Goal: Task Accomplishment & Management: Complete application form

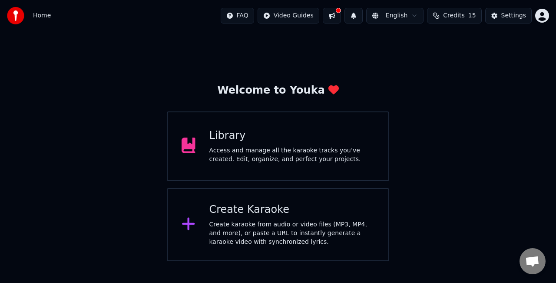
click at [265, 214] on div "Create Karaoke" at bounding box center [293, 210] width 166 height 14
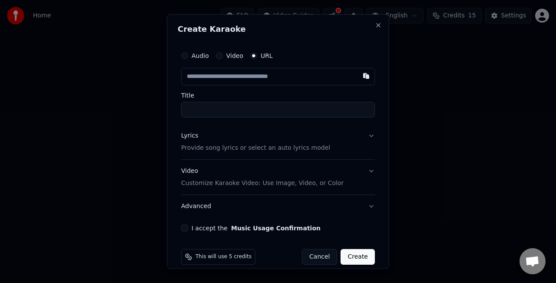
paste input "**********"
type input "**********"
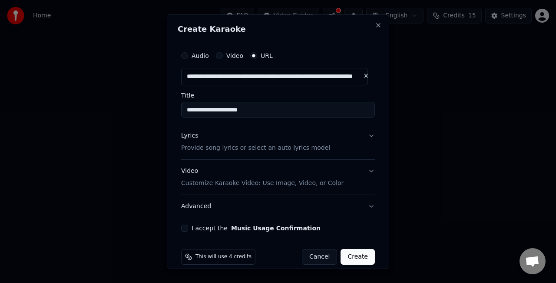
type input "**********"
click at [365, 134] on button "Lyrics Provide song lyrics or select an auto lyrics model" at bounding box center [278, 141] width 194 height 35
type input "**********"
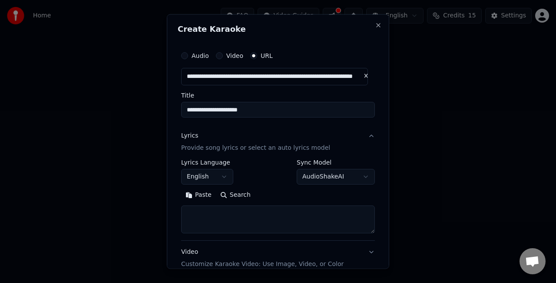
scroll to position [43, 0]
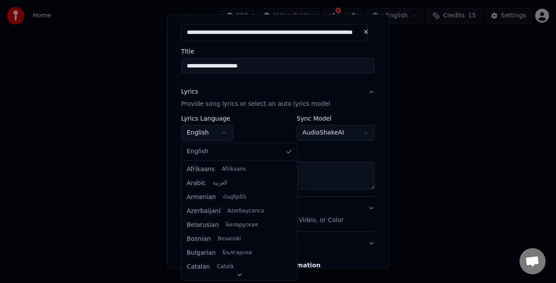
click at [217, 132] on body "**********" at bounding box center [278, 130] width 556 height 261
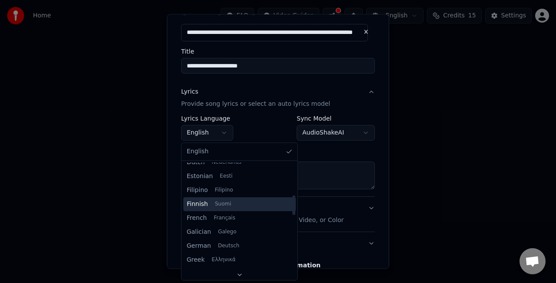
scroll to position [261, 0]
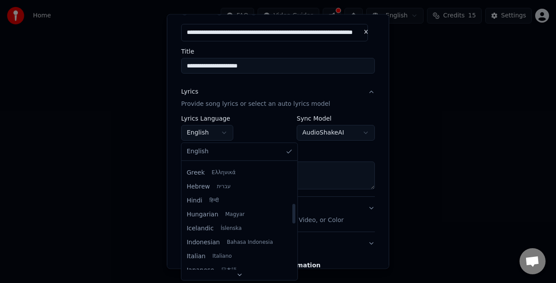
select select "**"
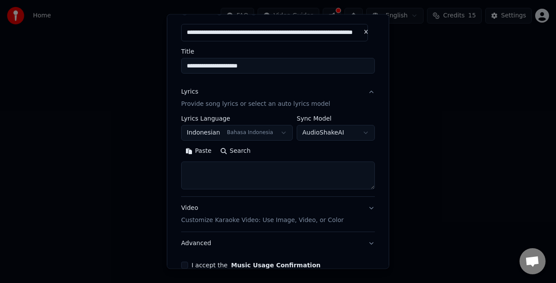
click at [259, 176] on textarea at bounding box center [278, 175] width 194 height 28
paste textarea "**********"
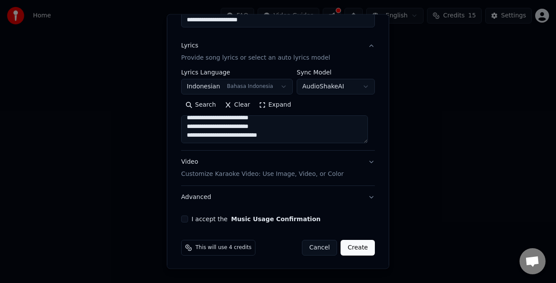
scroll to position [90, 0]
type textarea "**********"
click at [186, 218] on button "I accept the Music Usage Confirmation" at bounding box center [184, 218] width 7 height 7
click at [351, 248] on button "Create" at bounding box center [358, 247] width 34 height 16
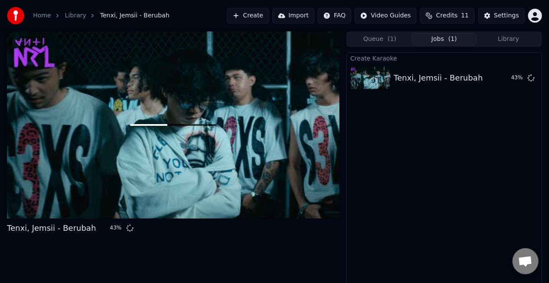
click at [261, 18] on button "Create" at bounding box center [248, 16] width 42 height 16
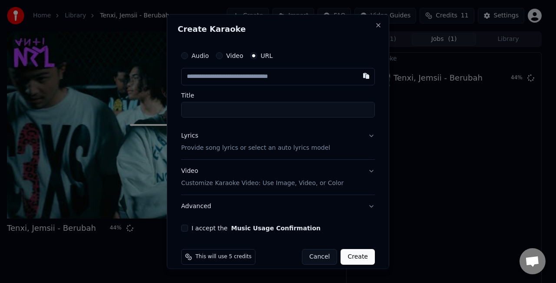
paste input "**********"
type input "**********"
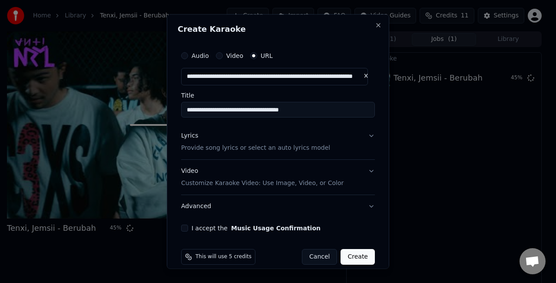
type input "**********"
click at [364, 137] on button "Lyrics Provide song lyrics or select an auto lyrics model" at bounding box center [278, 141] width 194 height 35
type input "**********"
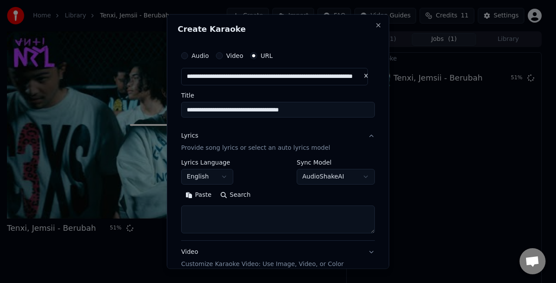
click at [256, 214] on textarea at bounding box center [278, 219] width 194 height 28
paste textarea "**********"
type textarea "**********"
click at [276, 197] on button "Expand" at bounding box center [275, 194] width 41 height 14
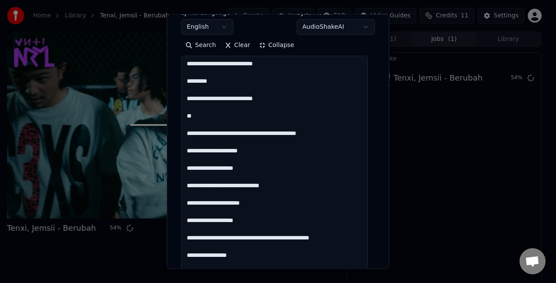
scroll to position [33, 0]
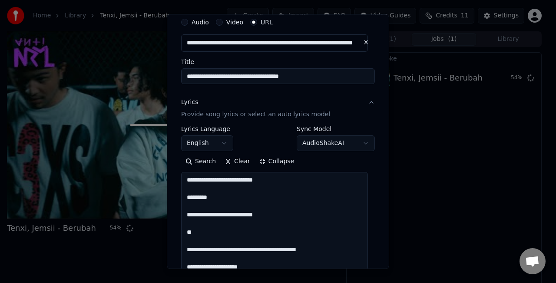
click at [265, 161] on button "Collapse" at bounding box center [277, 161] width 44 height 14
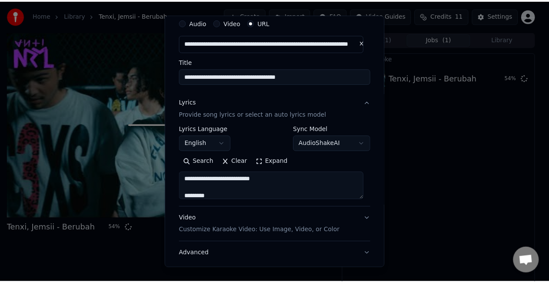
scroll to position [90, 0]
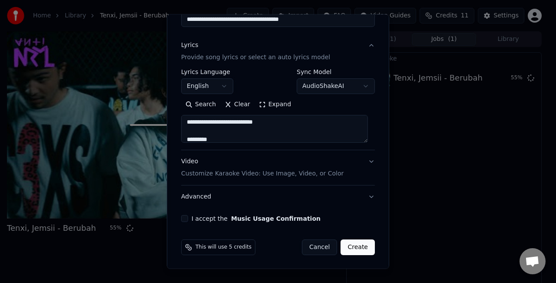
click at [183, 217] on button "I accept the Music Usage Confirmation" at bounding box center [184, 218] width 7 height 7
click at [353, 249] on button "Create" at bounding box center [358, 247] width 34 height 16
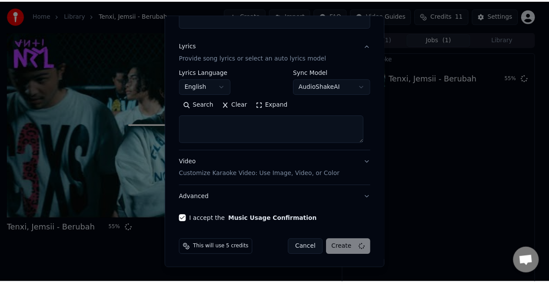
select select
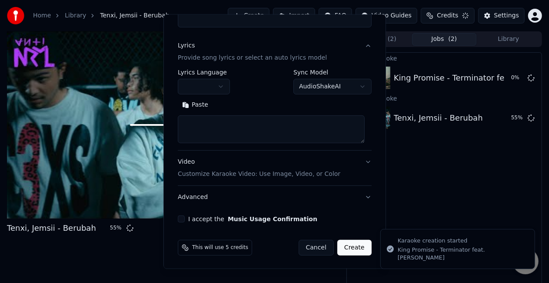
scroll to position [0, 0]
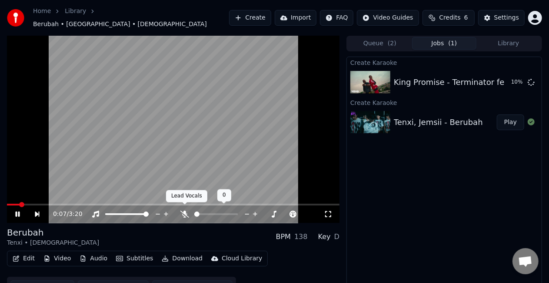
click at [183, 210] on icon at bounding box center [184, 213] width 9 height 7
click at [330, 210] on icon at bounding box center [328, 213] width 9 height 7
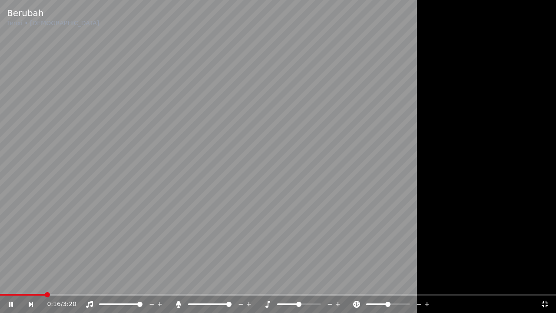
click at [542, 282] on div "0:16 / 3:20" at bounding box center [278, 304] width 556 height 17
click at [544, 282] on icon at bounding box center [545, 304] width 9 height 7
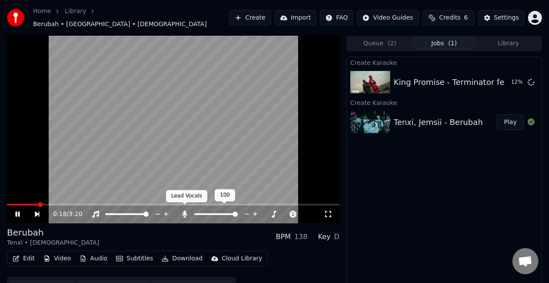
click at [184, 210] on icon at bounding box center [185, 213] width 5 height 7
click at [184, 210] on icon at bounding box center [184, 213] width 9 height 7
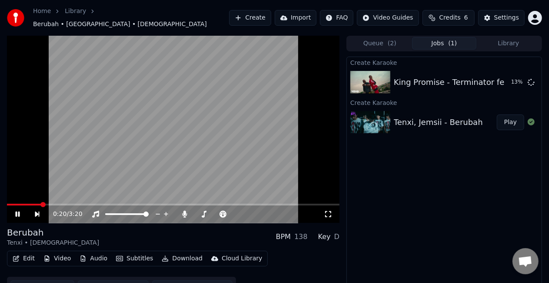
click at [330, 211] on icon at bounding box center [328, 213] width 9 height 7
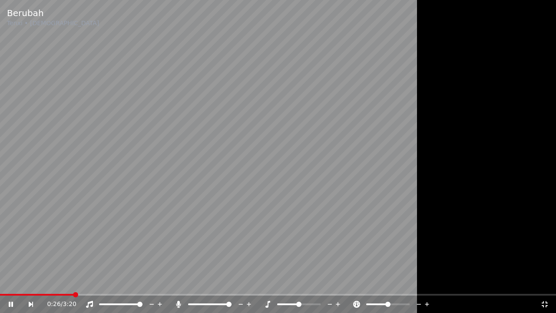
click at [167, 282] on span at bounding box center [278, 295] width 556 height 2
click at [545, 282] on icon at bounding box center [545, 304] width 9 height 7
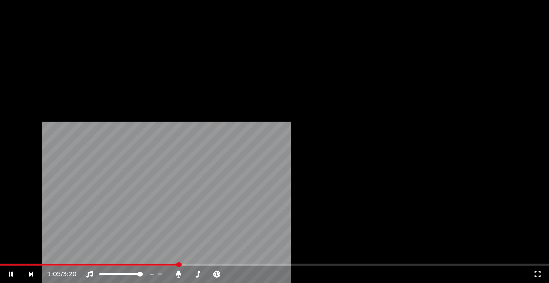
click at [62, 77] on button "Video" at bounding box center [57, 71] width 34 height 12
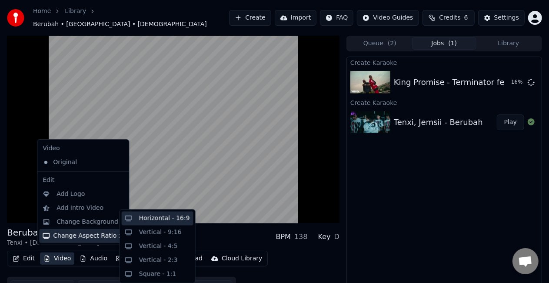
click at [149, 216] on div "Horizontal - 16:9" at bounding box center [164, 218] width 51 height 9
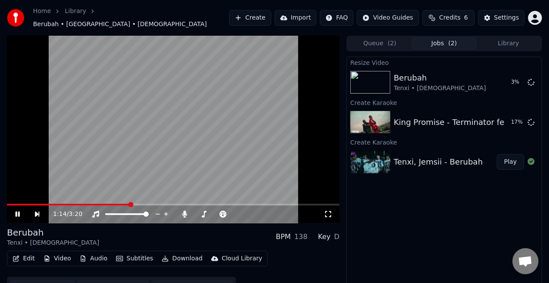
click at [330, 211] on icon at bounding box center [328, 213] width 9 height 7
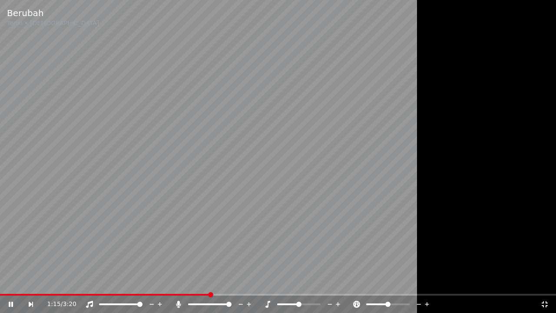
click at [549, 282] on icon at bounding box center [545, 304] width 9 height 7
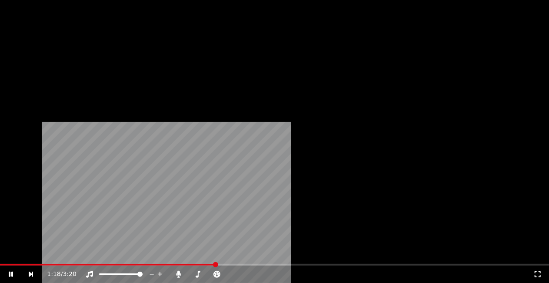
click at [91, 77] on button "Audio" at bounding box center [93, 71] width 35 height 12
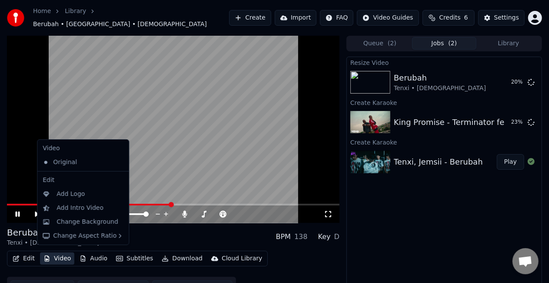
click at [433, 226] on div "Resize Video Berubah Tenxi • Jemsii 20 % Create Karaoke King Promise - Terminat…" at bounding box center [444, 177] width 196 height 240
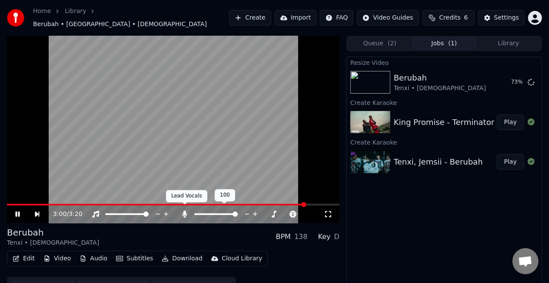
click at [187, 210] on icon at bounding box center [185, 213] width 5 height 7
click at [187, 210] on icon at bounding box center [184, 213] width 9 height 7
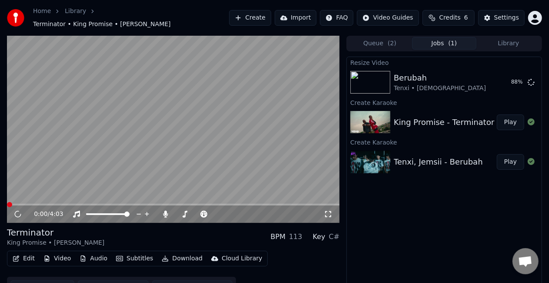
click at [513, 120] on button "Play" at bounding box center [510, 122] width 27 height 16
click at [331, 211] on icon at bounding box center [328, 214] width 6 height 6
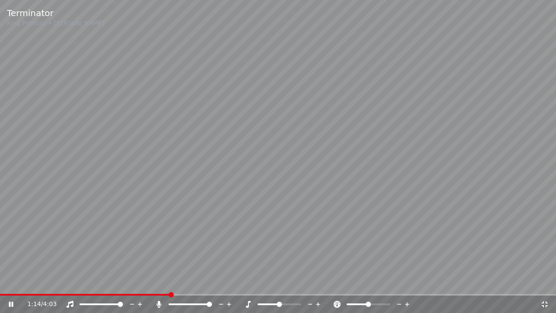
click at [546, 282] on icon at bounding box center [545, 304] width 9 height 7
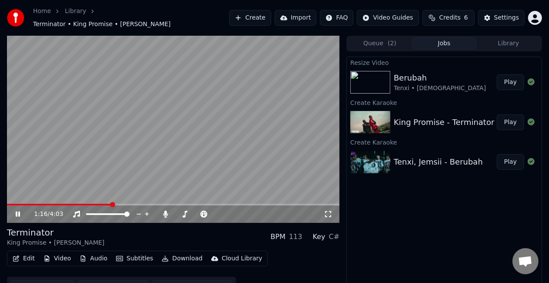
click at [213, 160] on video at bounding box center [173, 129] width 333 height 187
click at [507, 75] on button "Play" at bounding box center [510, 82] width 27 height 16
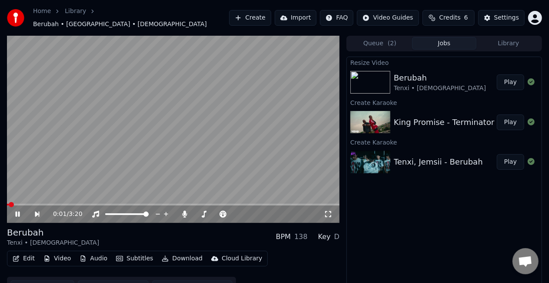
click at [326, 214] on div "0:01 / 3:20" at bounding box center [173, 214] width 326 height 9
click at [332, 211] on icon at bounding box center [328, 213] width 9 height 7
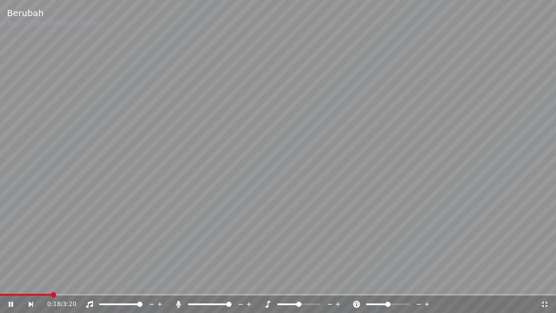
click at [180, 282] on icon at bounding box center [178, 304] width 5 height 7
click at [180, 282] on icon at bounding box center [178, 304] width 9 height 7
click at [89, 282] on icon at bounding box center [89, 304] width 7 height 7
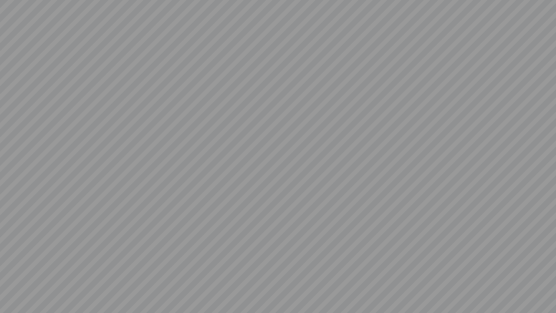
click at [89, 282] on video at bounding box center [278, 156] width 556 height 313
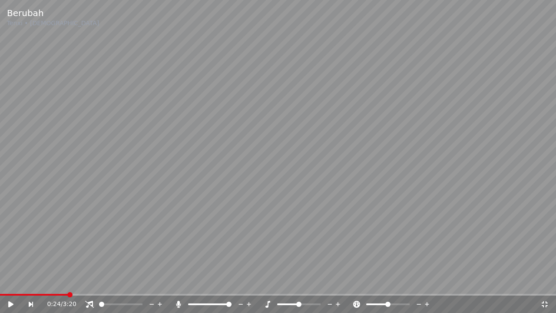
click at [89, 282] on icon at bounding box center [89, 304] width 9 height 7
click at [122, 257] on video at bounding box center [278, 156] width 556 height 313
click at [545, 282] on icon at bounding box center [545, 304] width 9 height 7
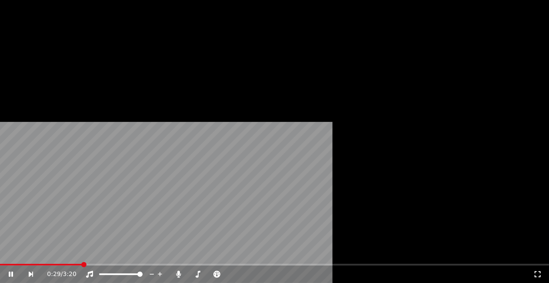
click at [172, 77] on button "Download" at bounding box center [182, 71] width 48 height 12
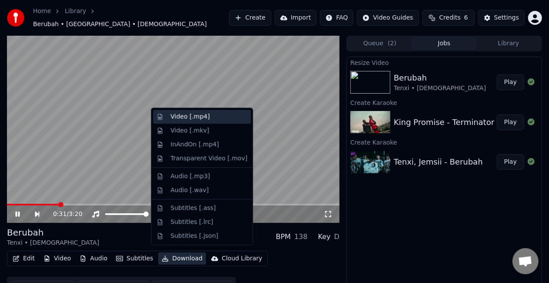
click at [190, 118] on div "Video [.mp4]" at bounding box center [189, 116] width 39 height 9
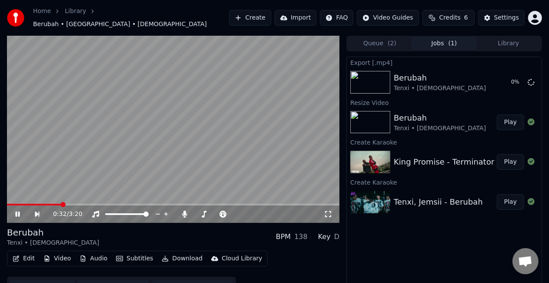
click at [175, 253] on button "Download" at bounding box center [182, 258] width 48 height 12
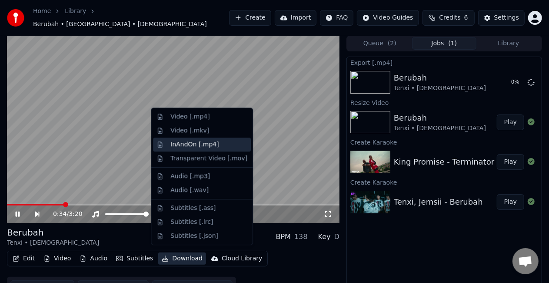
click at [198, 148] on div "InAndOn [.mp4]" at bounding box center [194, 144] width 49 height 9
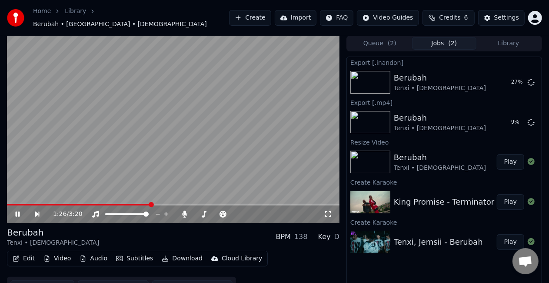
click at [329, 210] on icon at bounding box center [328, 213] width 9 height 7
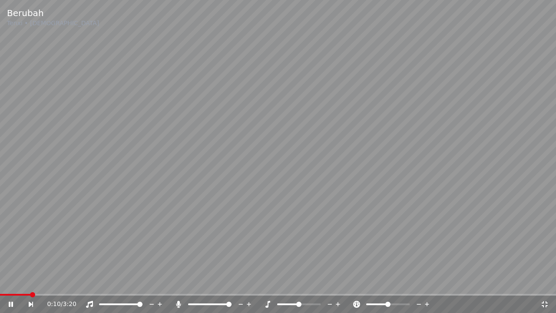
click at [330, 187] on video at bounding box center [278, 156] width 556 height 313
click at [301, 196] on video at bounding box center [278, 156] width 556 height 313
click at [257, 218] on video at bounding box center [278, 156] width 556 height 313
click at [547, 282] on div "0:19 / 3:20" at bounding box center [278, 304] width 556 height 17
click at [547, 282] on icon at bounding box center [545, 304] width 6 height 6
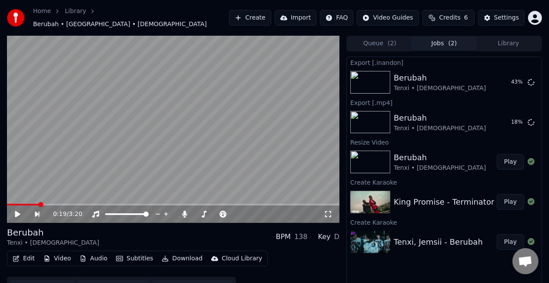
click at [267, 107] on video at bounding box center [173, 129] width 333 height 187
click at [326, 212] on icon at bounding box center [328, 214] width 6 height 6
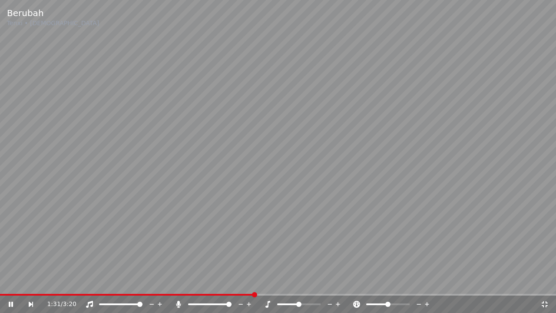
click at [546, 282] on icon at bounding box center [545, 304] width 6 height 6
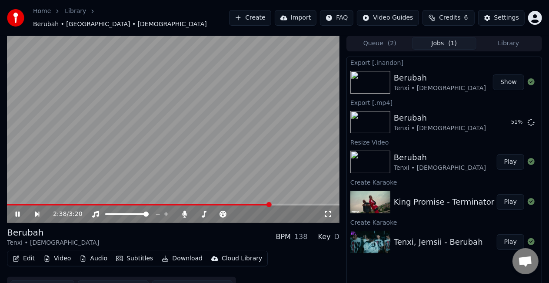
click at [245, 125] on video at bounding box center [173, 129] width 333 height 187
click at [506, 81] on button "Show" at bounding box center [508, 82] width 31 height 16
click at [510, 119] on button "Show" at bounding box center [508, 122] width 31 height 16
click at [510, 160] on button "Play" at bounding box center [510, 162] width 27 height 16
click at [185, 140] on video at bounding box center [173, 129] width 333 height 187
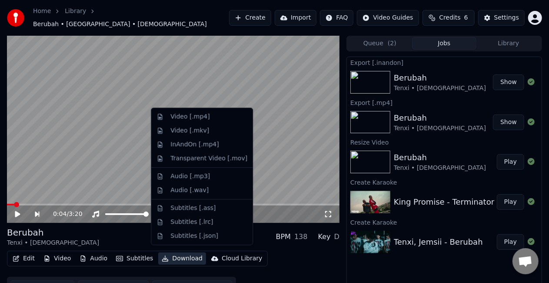
click at [174, 253] on button "Download" at bounding box center [182, 258] width 48 height 12
click at [319, 263] on div "Edit Video Audio Subtitles Download Cloud Library Manual Sync Download Video Op…" at bounding box center [173, 274] width 333 height 49
click at [181, 255] on button "Download" at bounding box center [182, 258] width 48 height 12
click at [209, 157] on div "Transparent Video [.mov]" at bounding box center [208, 158] width 77 height 9
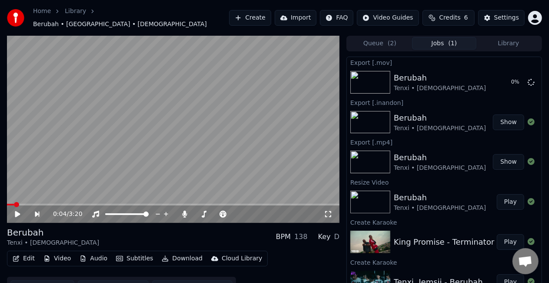
click at [183, 255] on button "Download" at bounding box center [182, 258] width 48 height 12
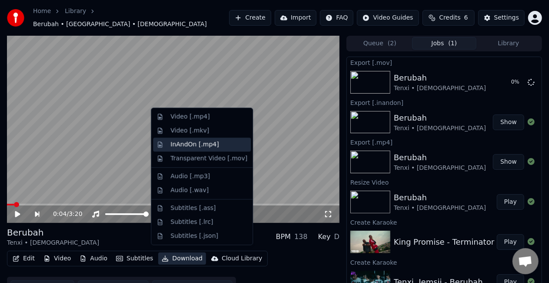
click at [196, 150] on div "InAndOn [.mp4]" at bounding box center [202, 144] width 98 height 14
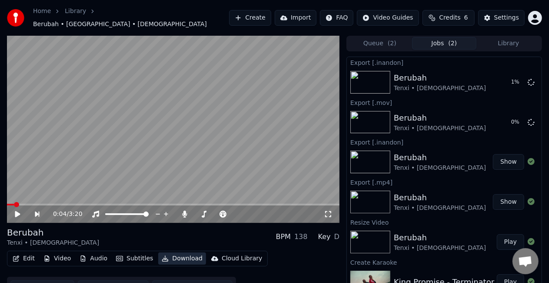
scroll to position [39, 0]
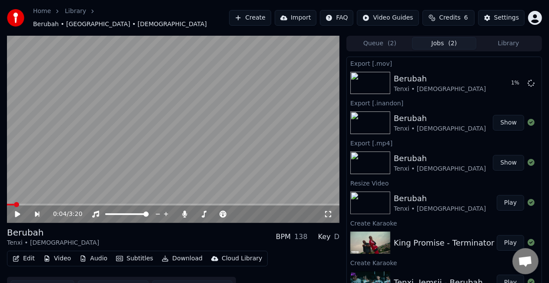
click at [501, 236] on button "Play" at bounding box center [510, 243] width 27 height 16
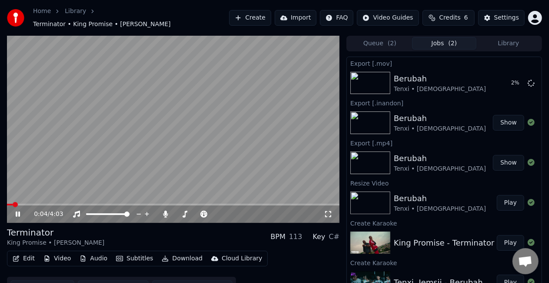
click at [106, 203] on span at bounding box center [173, 204] width 333 height 2
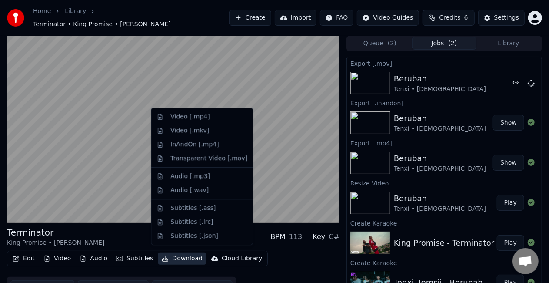
click at [179, 256] on button "Download" at bounding box center [182, 258] width 48 height 12
click at [193, 117] on div "Video [.mp4]" at bounding box center [189, 116] width 39 height 9
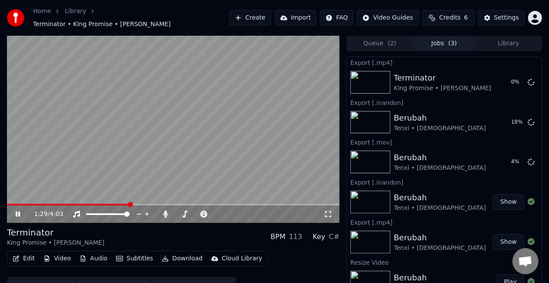
click at [287, 272] on div "Edit Video Audio Subtitles Download Cloud Library Manual Sync Download Video Op…" at bounding box center [173, 274] width 333 height 49
click at [171, 253] on button "Download" at bounding box center [182, 258] width 48 height 12
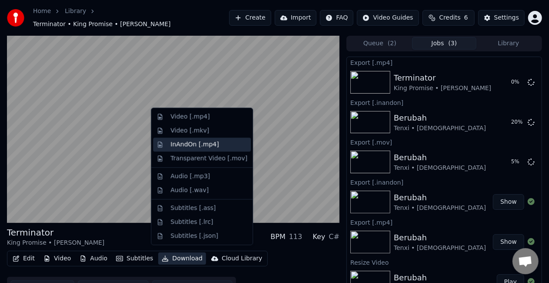
click at [195, 150] on div "InAndOn [.mp4]" at bounding box center [202, 144] width 98 height 14
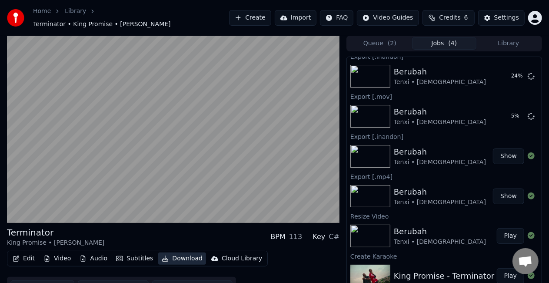
scroll to position [76, 0]
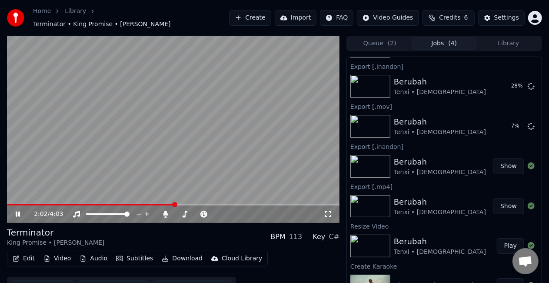
click at [329, 210] on icon at bounding box center [328, 213] width 9 height 7
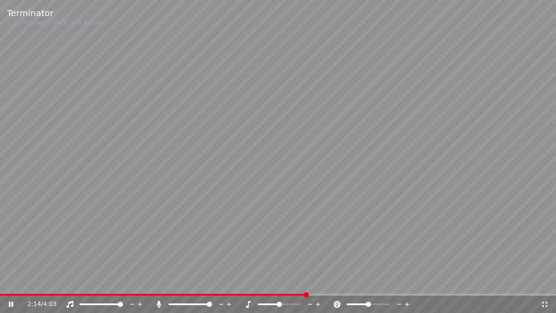
click at [545, 282] on icon at bounding box center [545, 304] width 9 height 7
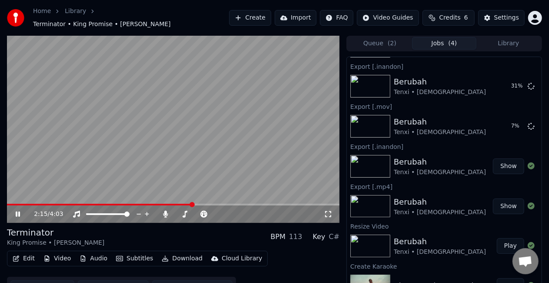
click at [188, 93] on video at bounding box center [173, 129] width 333 height 187
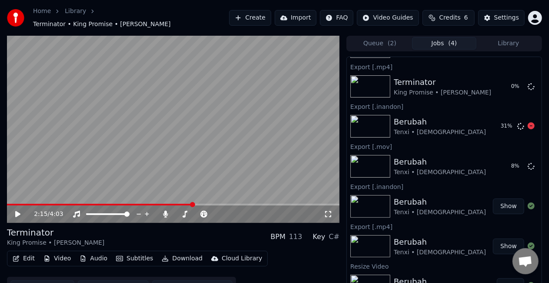
scroll to position [0, 0]
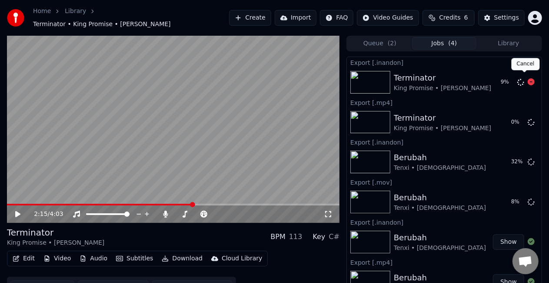
click at [528, 78] on icon at bounding box center [531, 81] width 7 height 7
click at [528, 118] on icon at bounding box center [531, 121] width 7 height 7
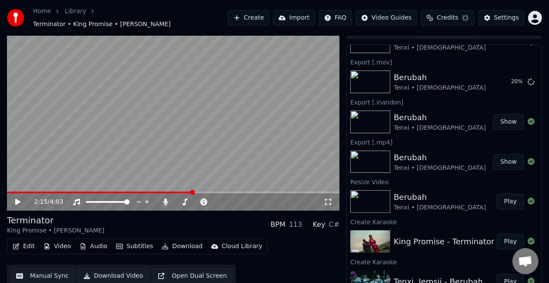
scroll to position [119, 0]
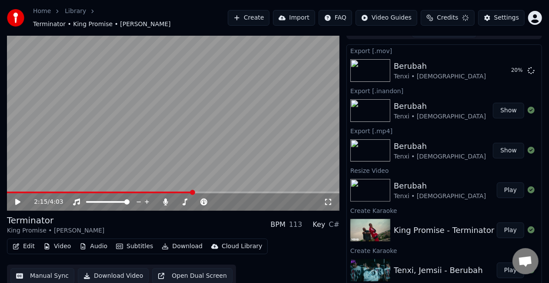
click at [500, 266] on button "Play" at bounding box center [510, 270] width 27 height 16
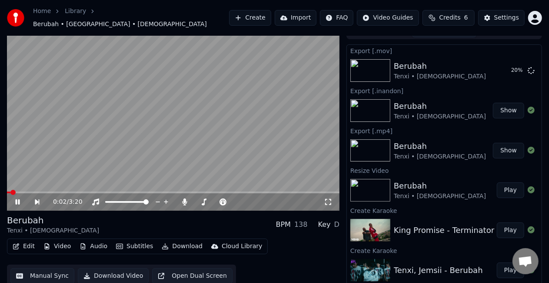
click at [323, 198] on div "0:02 / 3:20" at bounding box center [188, 201] width 271 height 9
click at [333, 202] on div "0:03 / 3:20" at bounding box center [173, 201] width 333 height 17
click at [332, 199] on icon at bounding box center [328, 201] width 9 height 7
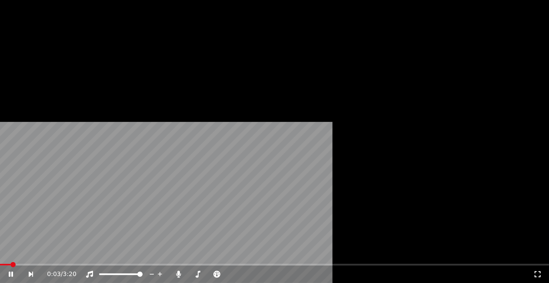
scroll to position [93, 0]
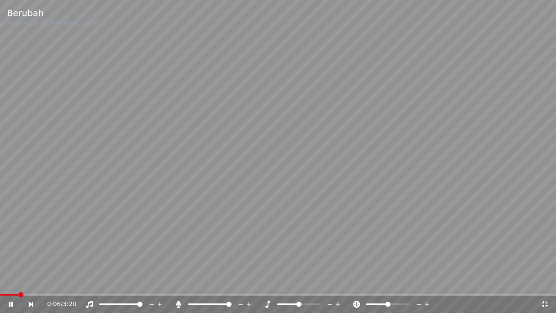
click at [547, 282] on icon at bounding box center [545, 304] width 6 height 6
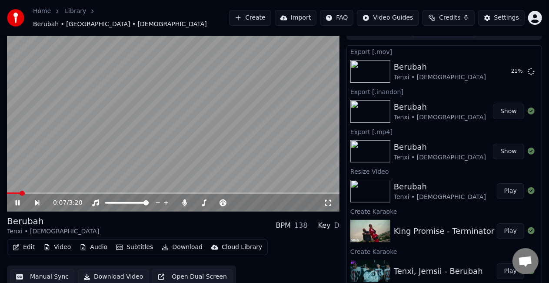
scroll to position [12, 0]
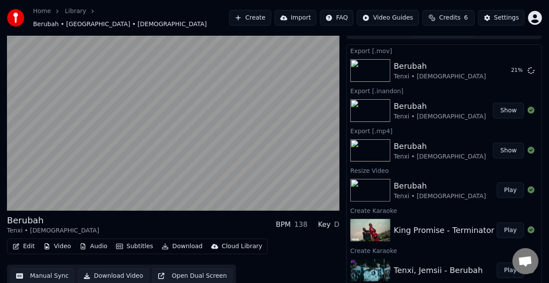
click at [499, 266] on button "Play" at bounding box center [510, 270] width 27 height 16
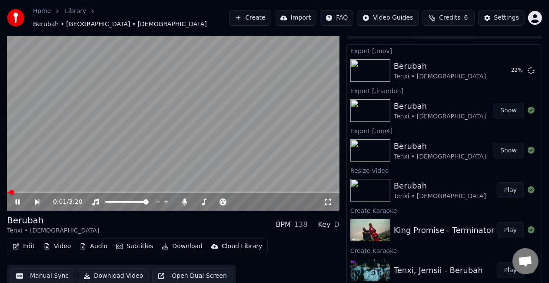
click at [331, 199] on icon at bounding box center [328, 202] width 6 height 6
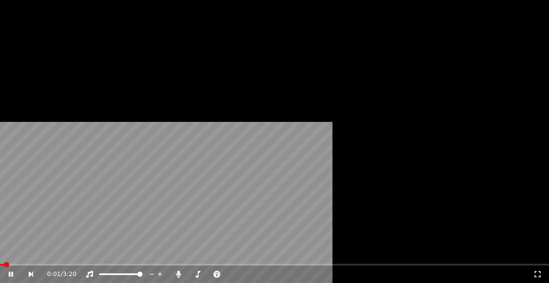
scroll to position [93, 0]
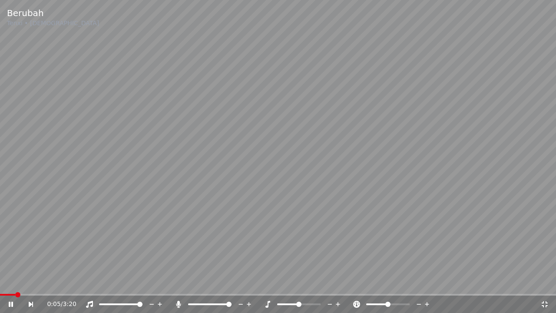
click at [545, 282] on icon at bounding box center [545, 304] width 9 height 7
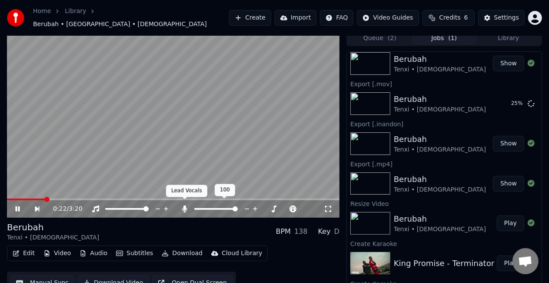
click at [183, 205] on icon at bounding box center [185, 208] width 5 height 7
click at [183, 205] on icon at bounding box center [184, 208] width 9 height 7
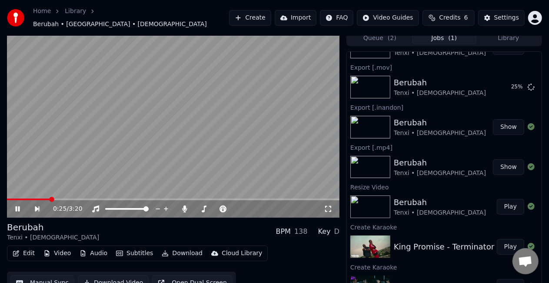
scroll to position [119, 0]
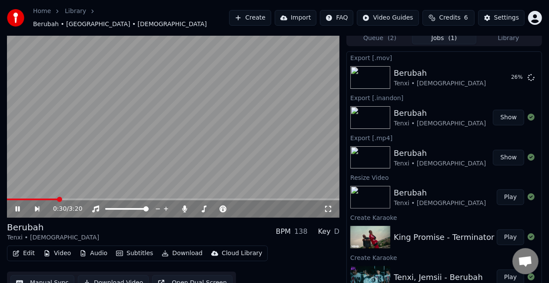
click at [178, 248] on button "Download" at bounding box center [182, 253] width 48 height 12
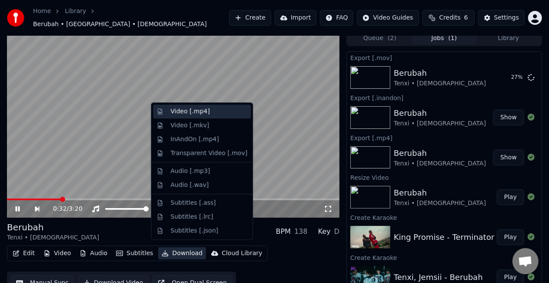
click at [190, 109] on div "Video [.mp4]" at bounding box center [189, 111] width 39 height 9
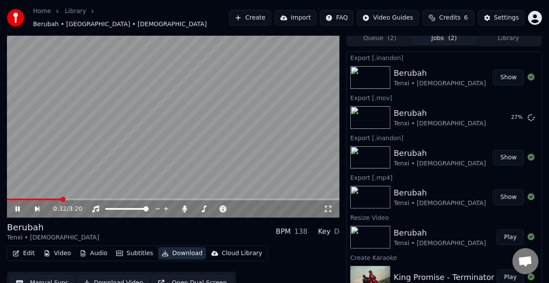
scroll to position [159, 0]
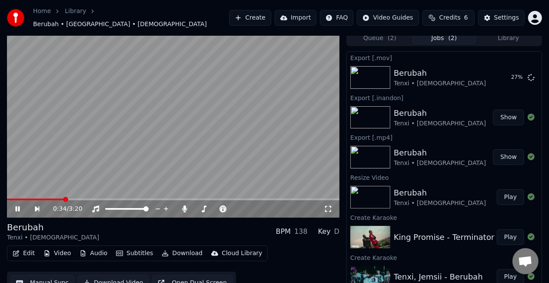
click at [185, 248] on button "Download" at bounding box center [182, 253] width 48 height 12
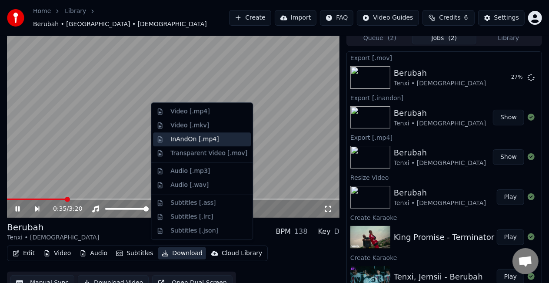
click at [199, 138] on div "InAndOn [.mp4]" at bounding box center [194, 139] width 49 height 9
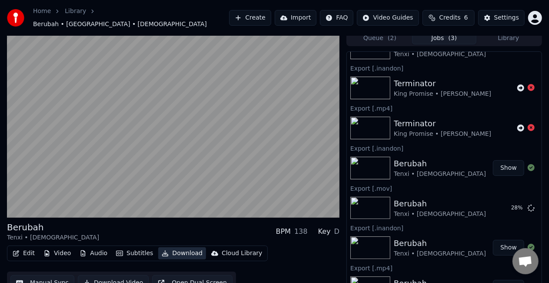
scroll to position [87, 0]
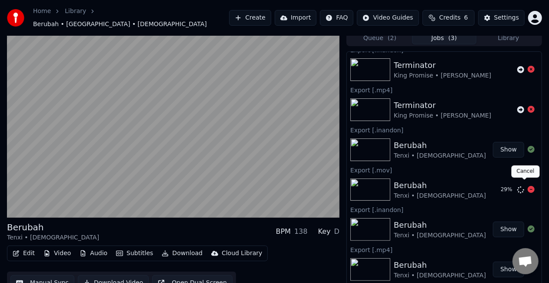
click at [528, 186] on icon at bounding box center [531, 189] width 7 height 7
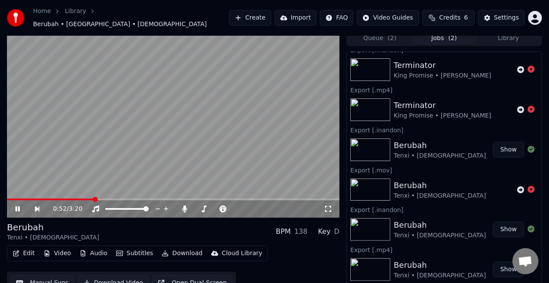
click at [242, 142] on video at bounding box center [173, 123] width 333 height 187
click at [508, 146] on button "Show" at bounding box center [508, 150] width 31 height 16
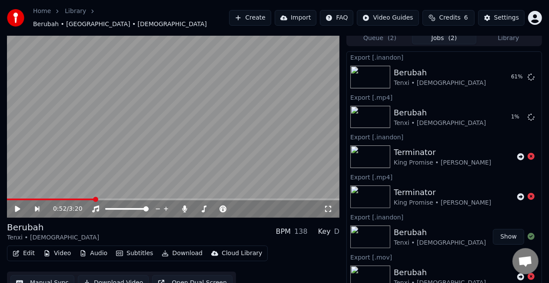
click at [103, 118] on video at bounding box center [173, 123] width 333 height 187
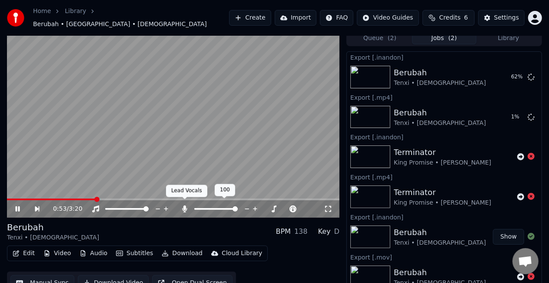
click at [187, 205] on icon at bounding box center [185, 208] width 5 height 7
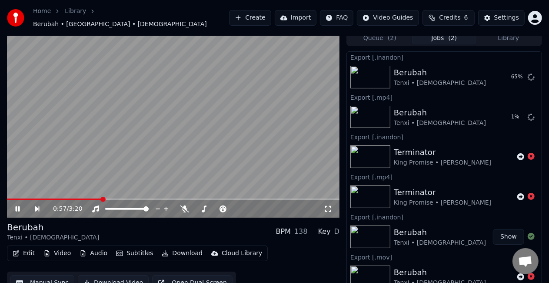
click at [186, 143] on video at bounding box center [173, 123] width 333 height 187
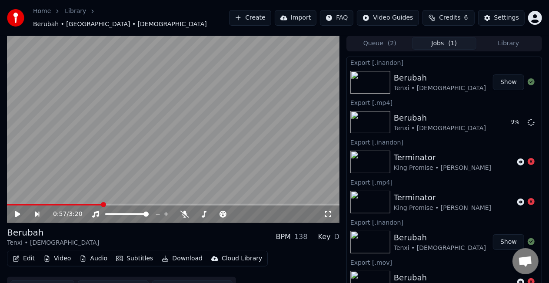
click at [497, 77] on button "Show" at bounding box center [508, 82] width 31 height 16
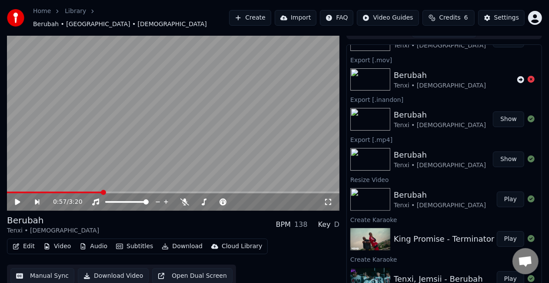
scroll to position [199, 0]
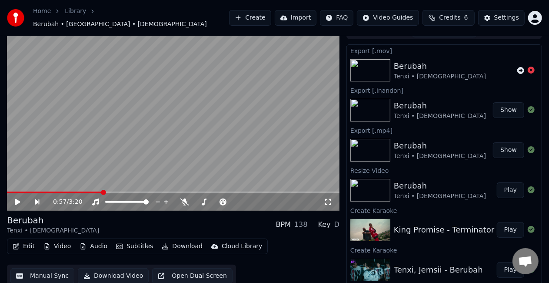
click at [268, 20] on button "Create" at bounding box center [250, 18] width 42 height 16
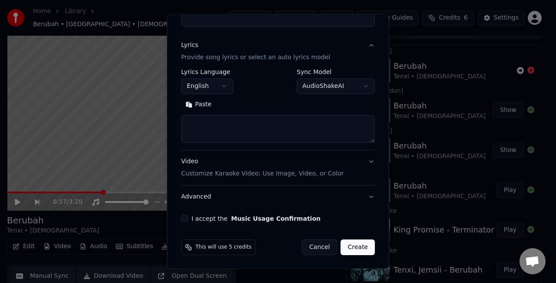
scroll to position [0, 0]
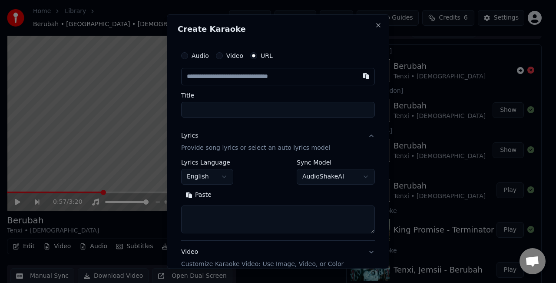
type input "**********"
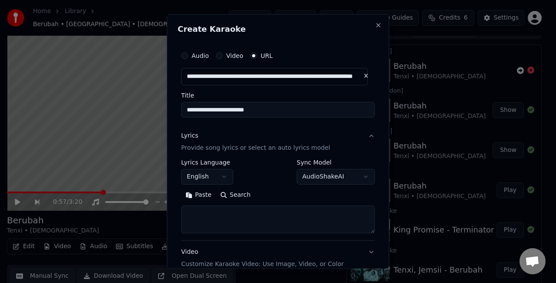
type input "**********"
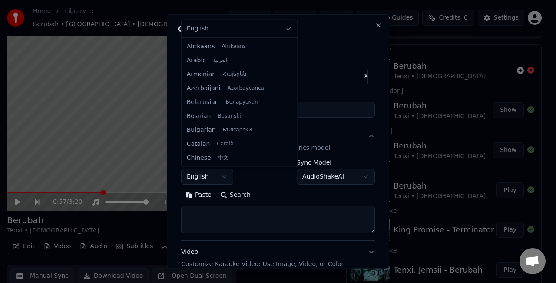
click at [215, 181] on body "**********" at bounding box center [274, 129] width 549 height 283
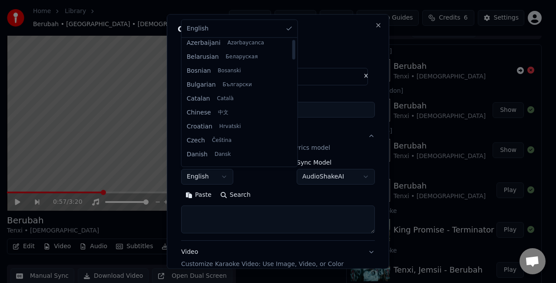
type input "**********"
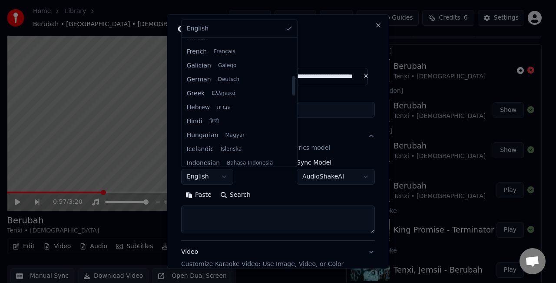
scroll to position [261, 0]
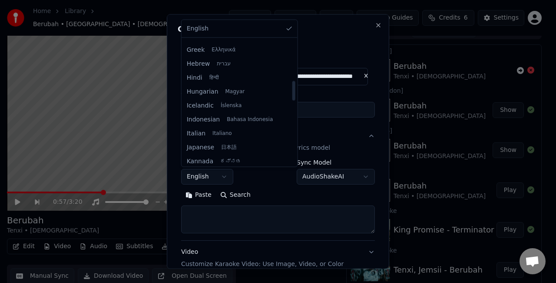
select select "**"
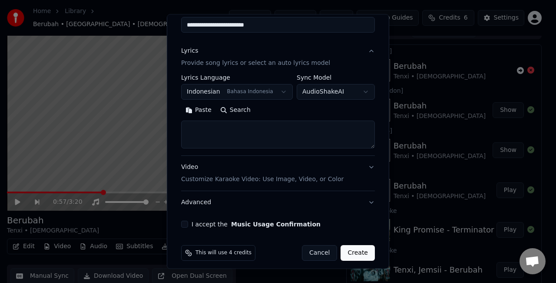
scroll to position [87, 0]
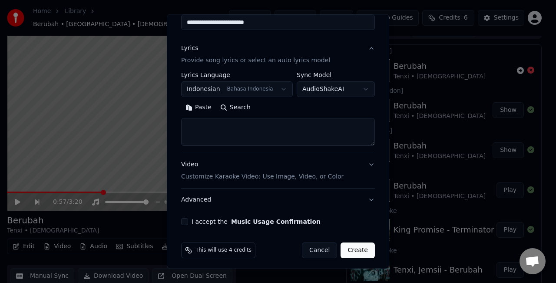
click at [246, 135] on textarea at bounding box center [278, 132] width 194 height 28
paste textarea "**********"
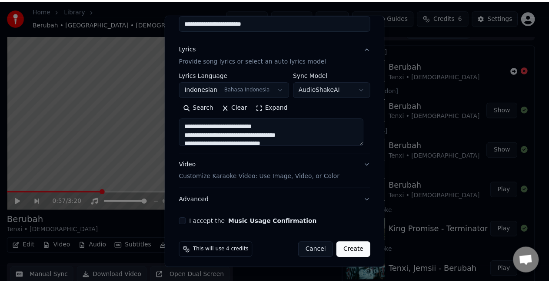
scroll to position [254, 0]
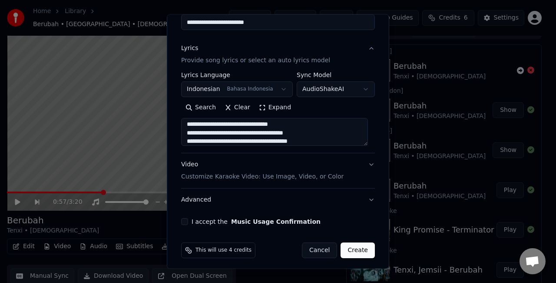
type textarea "**********"
click at [185, 223] on button "I accept the Music Usage Confirmation" at bounding box center [184, 221] width 7 height 7
click at [355, 249] on button "Create" at bounding box center [358, 250] width 34 height 16
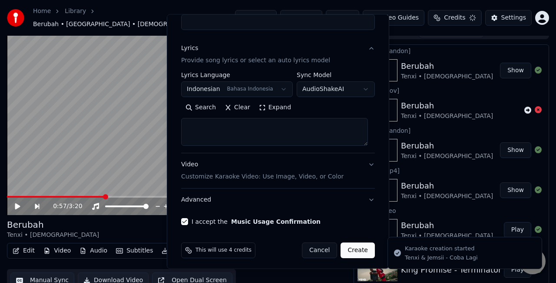
select select
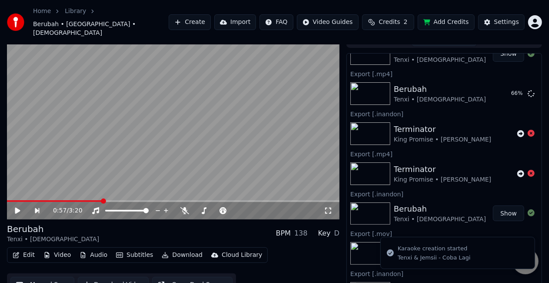
scroll to position [0, 0]
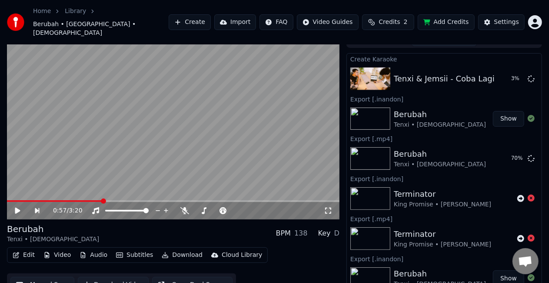
click at [186, 206] on div "0:57 / 3:20" at bounding box center [188, 210] width 271 height 9
click at [186, 207] on icon at bounding box center [184, 210] width 9 height 7
click at [262, 120] on video at bounding box center [173, 125] width 333 height 187
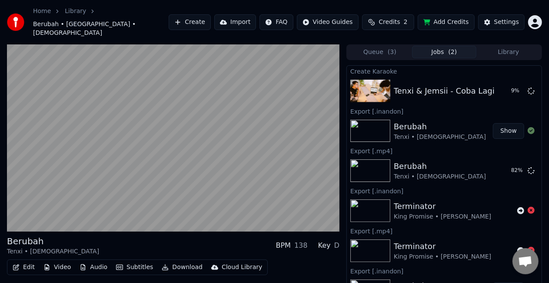
click at [265, 264] on div "Edit Video Audio Subtitles Download Cloud Library Manual Sync Download Video Op…" at bounding box center [173, 283] width 333 height 49
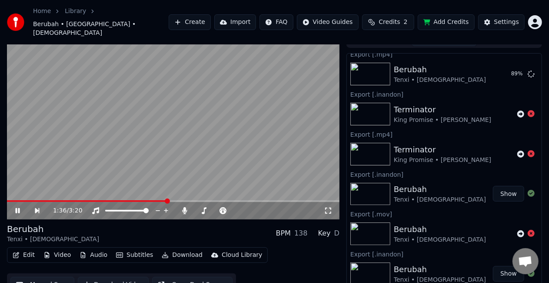
scroll to position [65, 0]
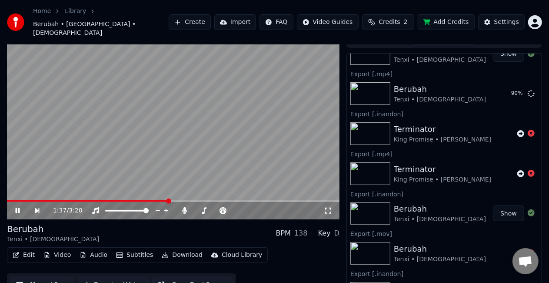
click at [330, 207] on icon at bounding box center [328, 210] width 9 height 7
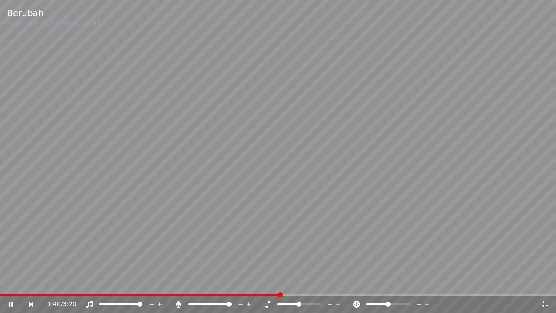
click at [177, 282] on icon at bounding box center [178, 304] width 9 height 7
click at [544, 282] on icon at bounding box center [545, 304] width 6 height 6
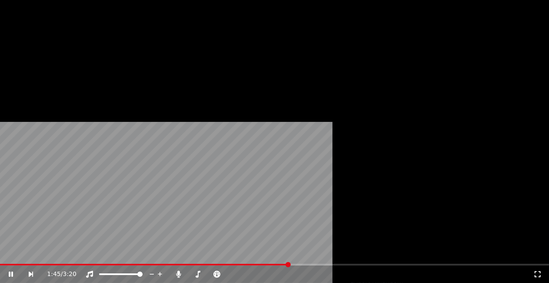
scroll to position [0, 0]
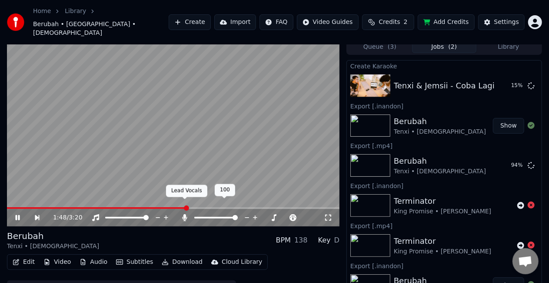
click at [184, 214] on icon at bounding box center [185, 217] width 5 height 7
click at [184, 214] on icon at bounding box center [184, 217] width 9 height 7
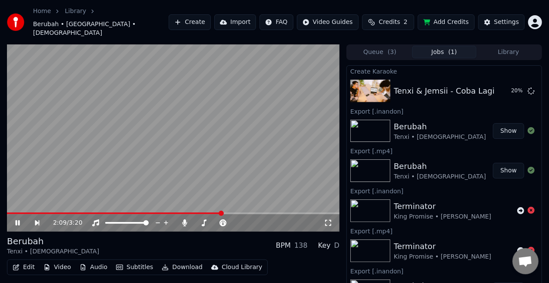
click at [231, 140] on video at bounding box center [173, 137] width 333 height 187
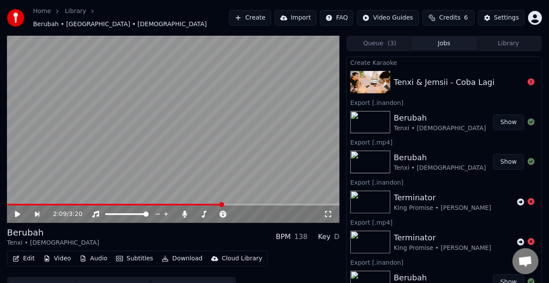
click at [241, 122] on video at bounding box center [173, 129] width 333 height 187
click at [528, 78] on icon at bounding box center [531, 81] width 7 height 7
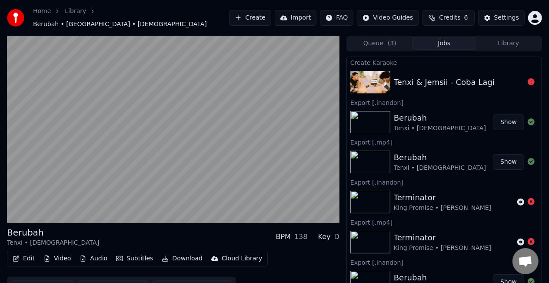
click at [528, 80] on icon at bounding box center [531, 81] width 7 height 7
click at [440, 77] on div "Tenxi & Jemsii - Coba Lagi" at bounding box center [444, 82] width 101 height 12
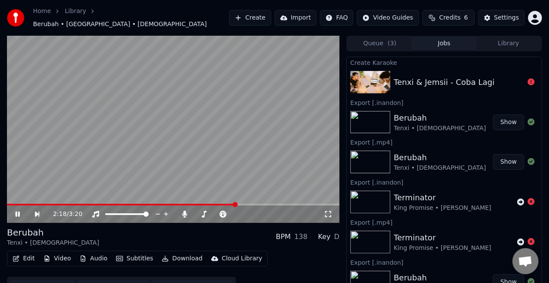
click at [260, 149] on video at bounding box center [173, 129] width 333 height 187
click at [316, 258] on div "Edit Video Audio Subtitles Download Cloud Library Manual Sync Download Video Op…" at bounding box center [173, 274] width 333 height 49
click at [257, 16] on button "Create" at bounding box center [250, 18] width 42 height 16
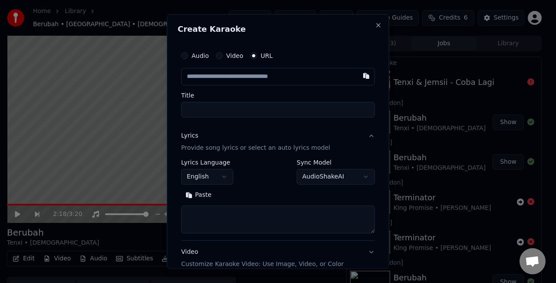
paste input "**********"
type input "**********"
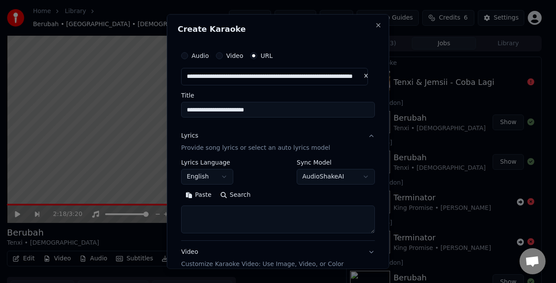
type input "**********"
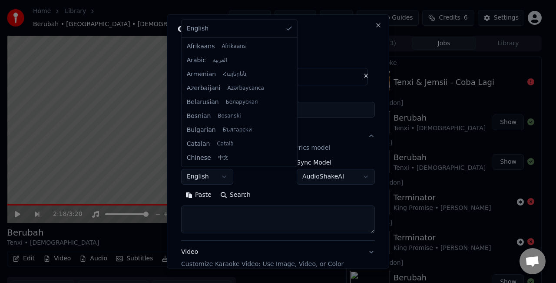
click at [219, 177] on body "**********" at bounding box center [274, 141] width 549 height 283
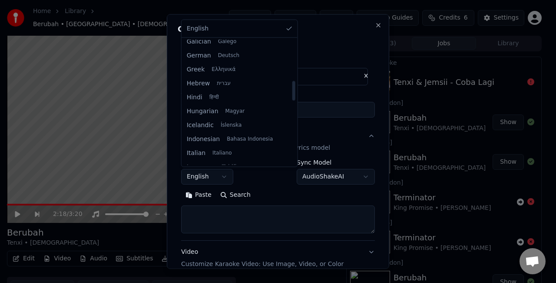
scroll to position [261, 0]
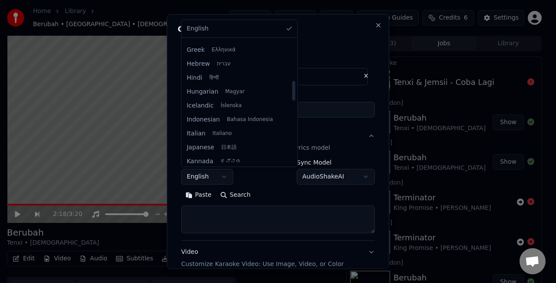
select select "**"
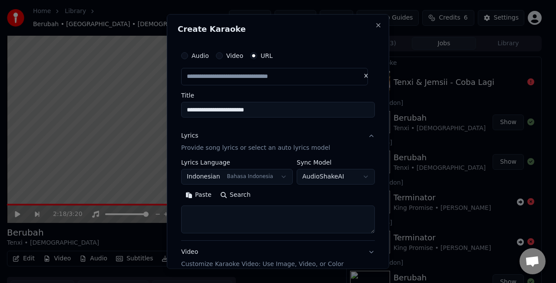
type input "**********"
click at [244, 214] on textarea at bounding box center [278, 219] width 194 height 28
paste textarea "**********"
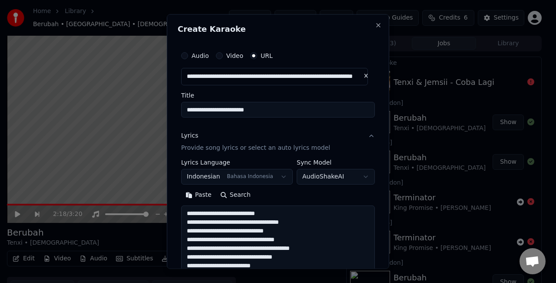
scroll to position [254, 0]
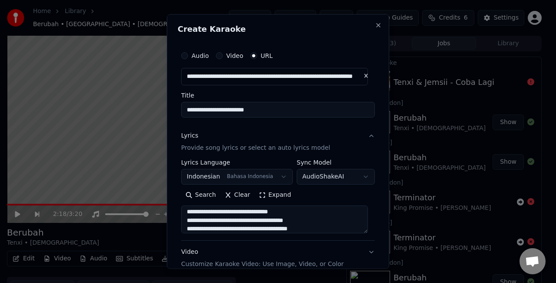
type textarea "**********"
click at [276, 196] on button "Expand" at bounding box center [275, 194] width 41 height 14
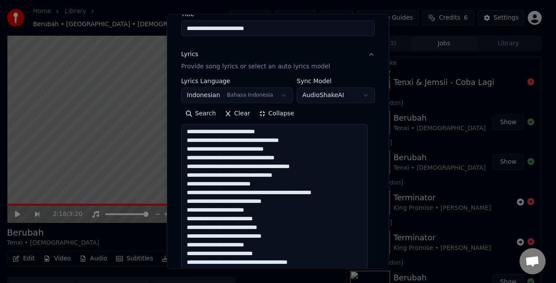
scroll to position [0, 0]
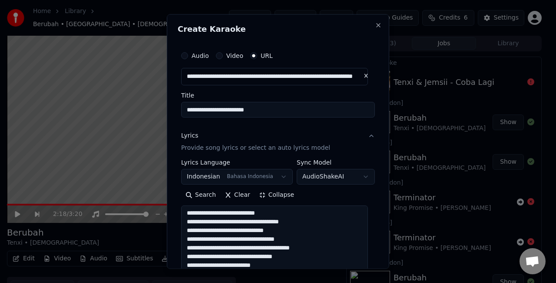
click at [270, 196] on button "Collapse" at bounding box center [277, 194] width 44 height 14
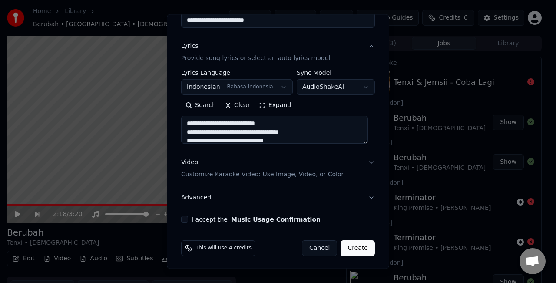
scroll to position [90, 0]
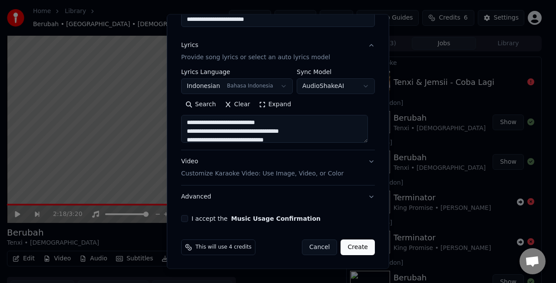
click at [324, 88] on body "**********" at bounding box center [274, 141] width 549 height 283
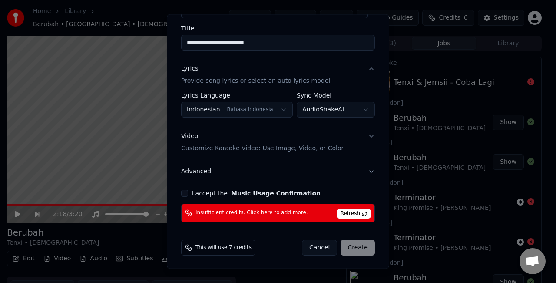
scroll to position [0, 0]
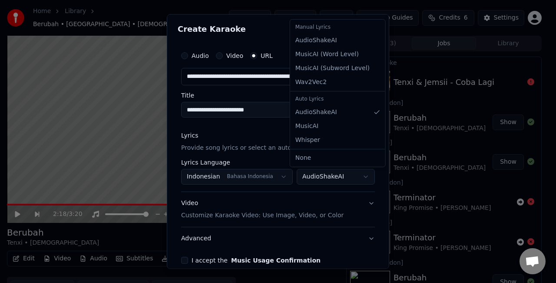
click at [325, 177] on body "**********" at bounding box center [274, 141] width 549 height 283
select select "**********"
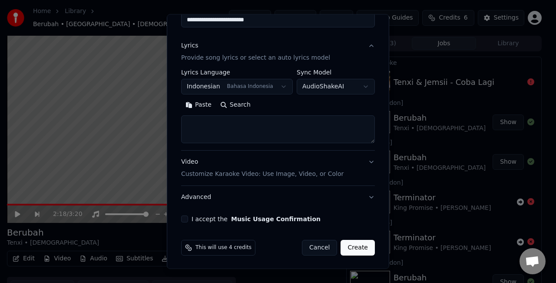
scroll to position [90, 0]
click at [184, 217] on button "I accept the Music Usage Confirmation" at bounding box center [184, 218] width 7 height 7
click at [350, 243] on button "Create" at bounding box center [358, 247] width 34 height 16
select select "**"
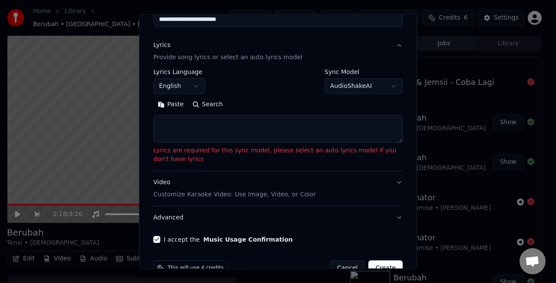
click at [298, 124] on textarea at bounding box center [278, 129] width 250 height 28
paste textarea "**********"
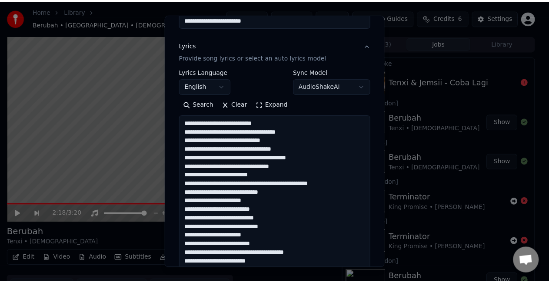
scroll to position [254, 0]
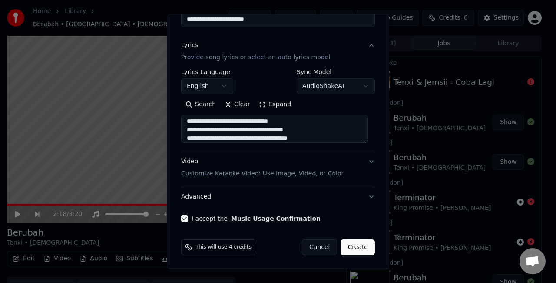
type textarea "**********"
click at [351, 248] on button "Create" at bounding box center [358, 247] width 34 height 16
select select "**"
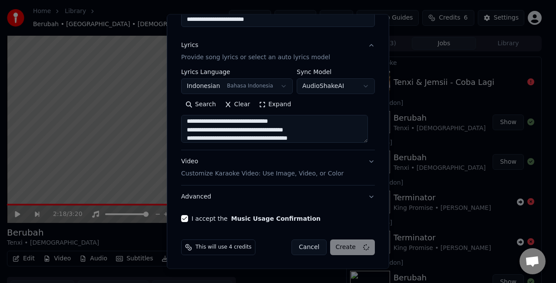
select select
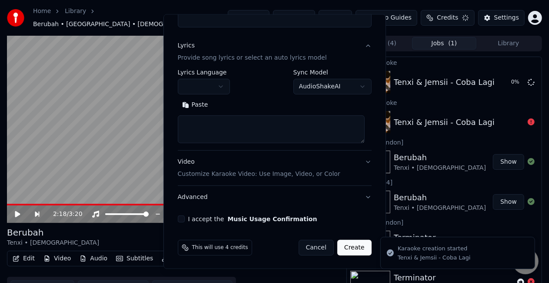
scroll to position [0, 0]
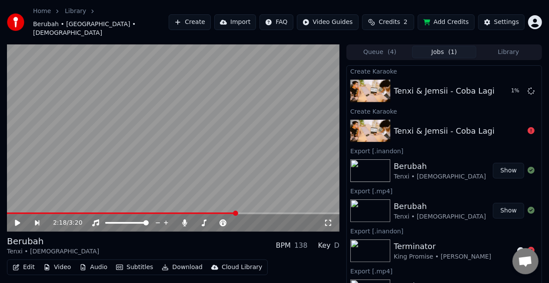
click at [248, 169] on video at bounding box center [173, 137] width 333 height 187
click at [246, 139] on video at bounding box center [173, 137] width 333 height 187
click at [508, 203] on button "Show" at bounding box center [508, 211] width 31 height 16
click at [509, 83] on button "Play" at bounding box center [510, 91] width 27 height 16
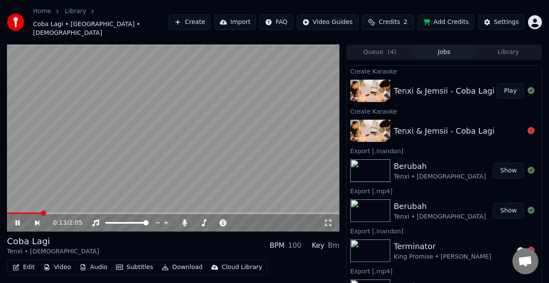
click at [40, 212] on span at bounding box center [173, 213] width 333 height 2
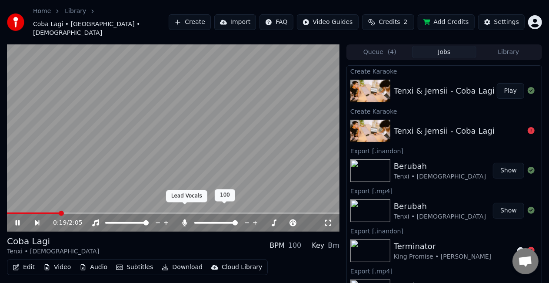
click at [183, 219] on icon at bounding box center [185, 222] width 5 height 7
click at [183, 219] on icon at bounding box center [184, 222] width 9 height 7
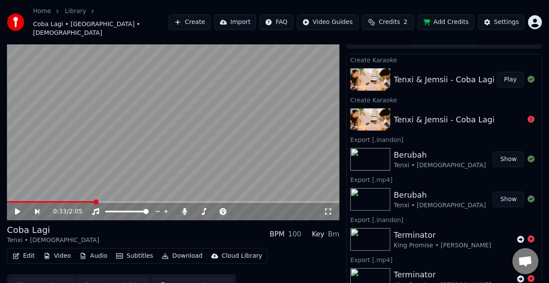
scroll to position [12, 0]
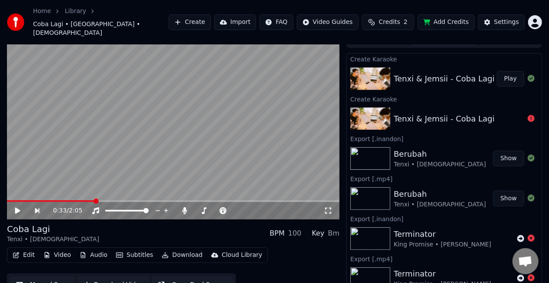
click at [237, 127] on video at bounding box center [173, 125] width 333 height 187
click at [186, 207] on icon at bounding box center [184, 210] width 9 height 7
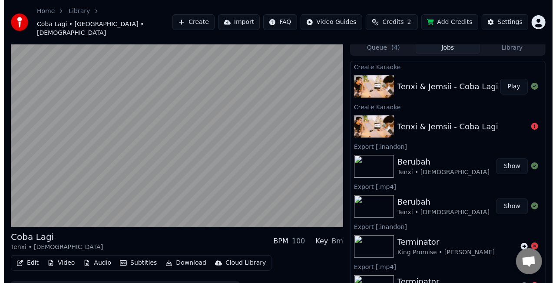
scroll to position [0, 0]
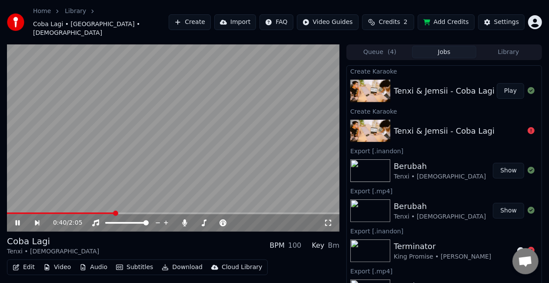
click at [324, 219] on icon at bounding box center [328, 222] width 9 height 7
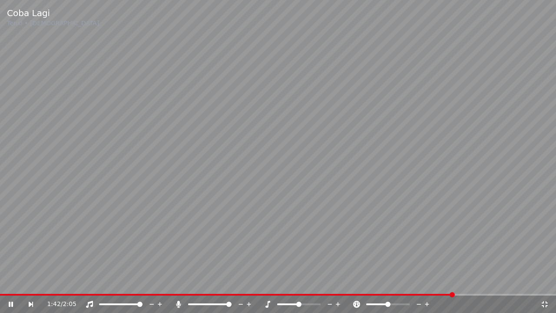
click at [97, 282] on span at bounding box center [227, 295] width 454 height 2
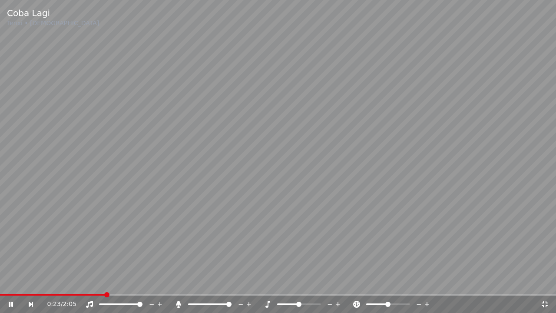
click at [137, 282] on div "0:23 / 2:05" at bounding box center [278, 304] width 556 height 17
click at [359, 196] on video at bounding box center [278, 156] width 556 height 313
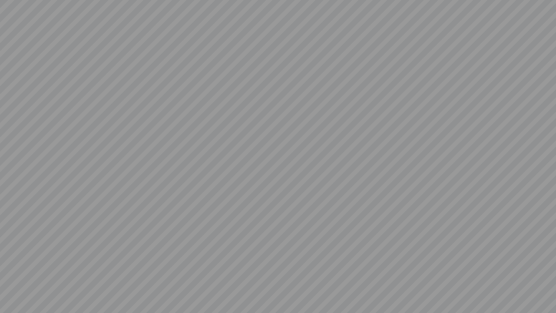
click at [359, 196] on video at bounding box center [278, 156] width 556 height 313
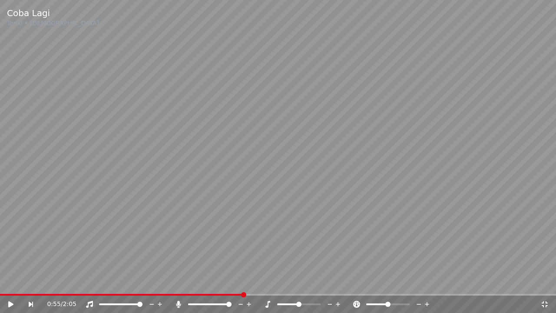
click at [244, 282] on span at bounding box center [122, 295] width 244 height 2
click at [258, 246] on video at bounding box center [278, 156] width 556 height 313
click at [238, 282] on span at bounding box center [119, 295] width 239 height 2
click at [220, 282] on div "0:55 / 2:05" at bounding box center [278, 304] width 556 height 17
click at [208, 282] on span at bounding box center [104, 295] width 208 height 2
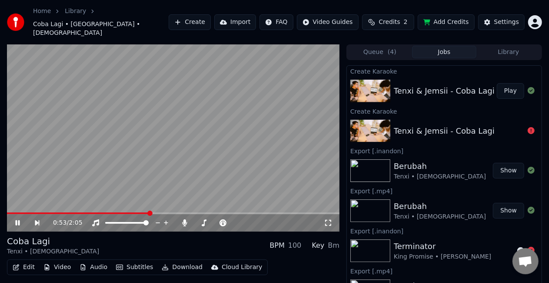
click at [236, 153] on video at bounding box center [173, 137] width 333 height 187
click at [140, 212] on span at bounding box center [78, 213] width 143 height 2
click at [143, 163] on video at bounding box center [173, 137] width 333 height 187
click at [155, 167] on video at bounding box center [173, 137] width 333 height 187
click at [153, 169] on video at bounding box center [173, 137] width 333 height 187
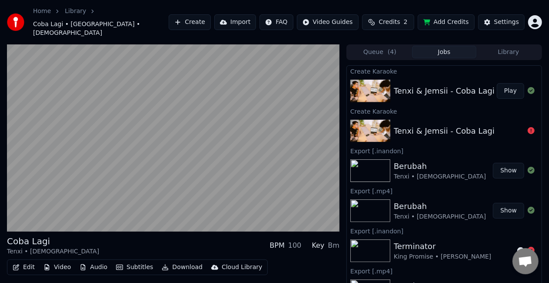
click at [153, 169] on video at bounding box center [173, 137] width 333 height 187
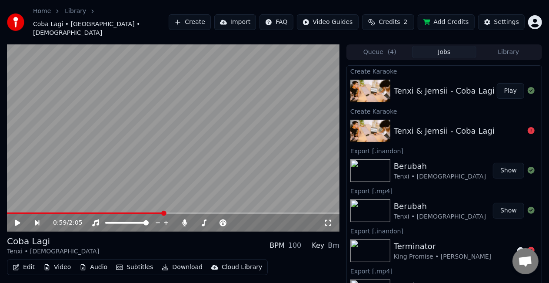
click at [23, 261] on button "Edit" at bounding box center [23, 267] width 29 height 12
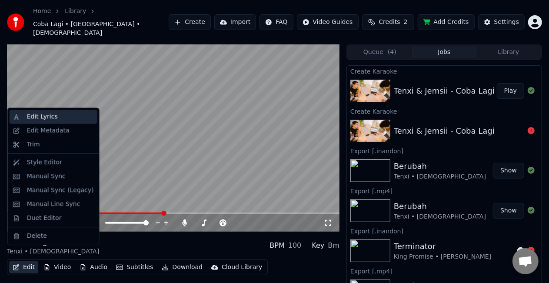
click at [50, 120] on div "Edit Lyrics" at bounding box center [42, 116] width 31 height 9
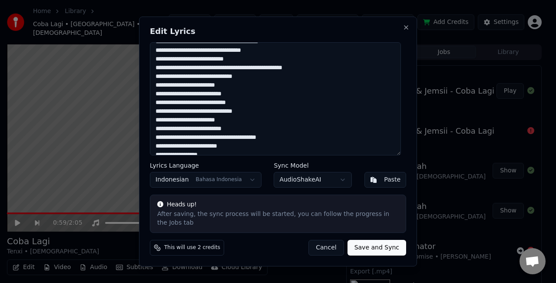
scroll to position [87, 0]
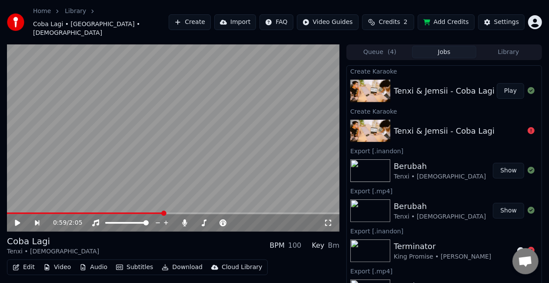
click at [108, 110] on video at bounding box center [173, 137] width 333 height 187
click at [219, 222] on span at bounding box center [215, 223] width 43 height 2
click at [238, 220] on span at bounding box center [235, 222] width 5 height 5
click at [239, 218] on div at bounding box center [224, 222] width 70 height 9
click at [254, 154] on video at bounding box center [173, 137] width 333 height 187
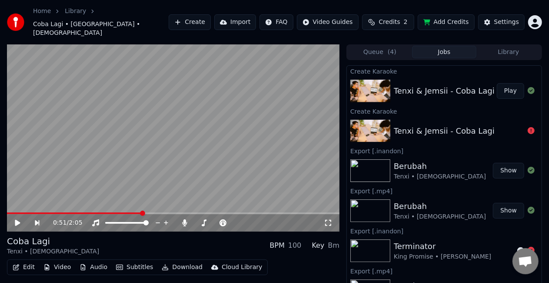
click at [142, 212] on span at bounding box center [74, 213] width 135 height 2
click at [174, 159] on video at bounding box center [173, 137] width 333 height 187
click at [193, 159] on video at bounding box center [173, 137] width 333 height 187
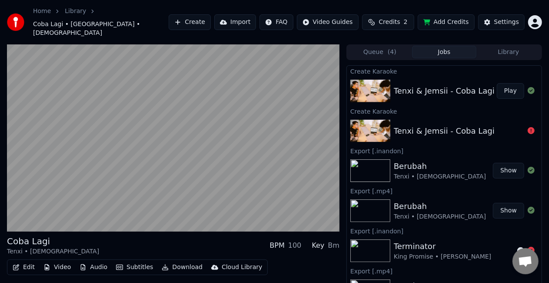
click at [193, 159] on video at bounding box center [173, 137] width 333 height 187
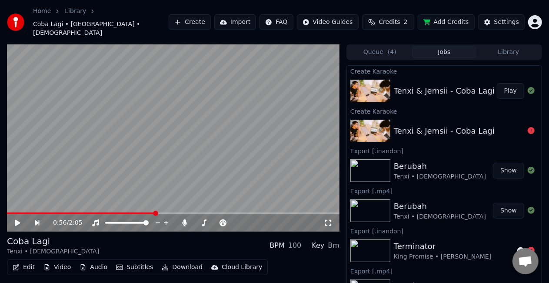
click at [23, 261] on button "Edit" at bounding box center [23, 267] width 29 height 12
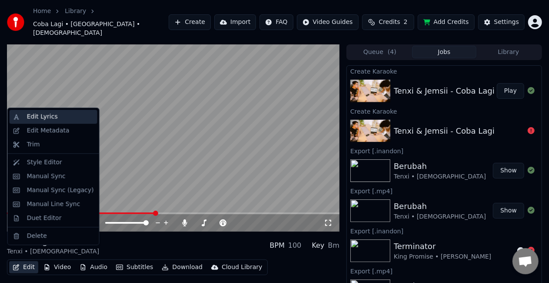
click at [48, 119] on div "Edit Lyrics" at bounding box center [42, 116] width 31 height 9
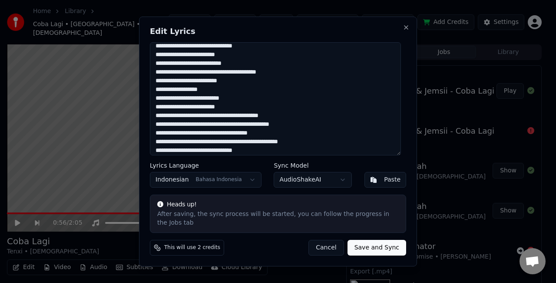
scroll to position [172, 0]
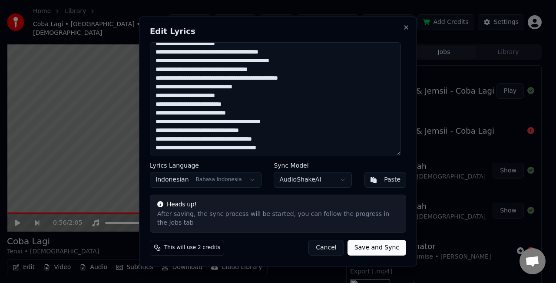
click at [316, 135] on textarea at bounding box center [275, 98] width 251 height 113
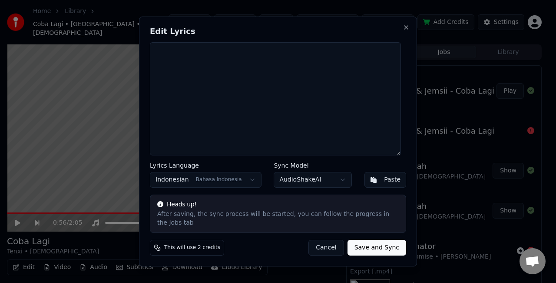
scroll to position [0, 0]
paste textarea "**********"
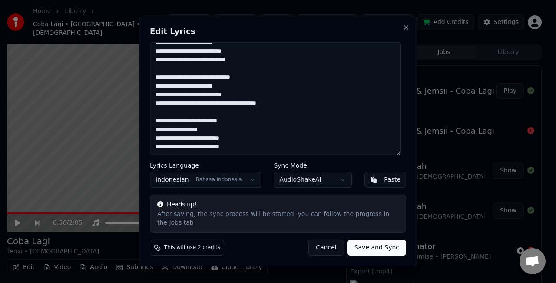
scroll to position [117, 0]
paste textarea "**********"
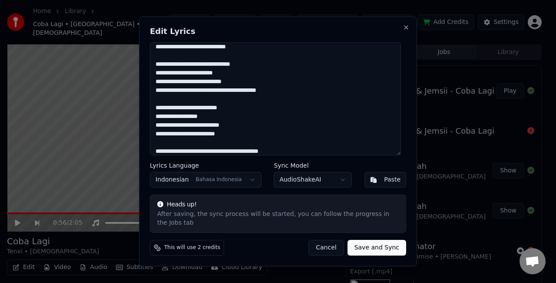
scroll to position [230, 0]
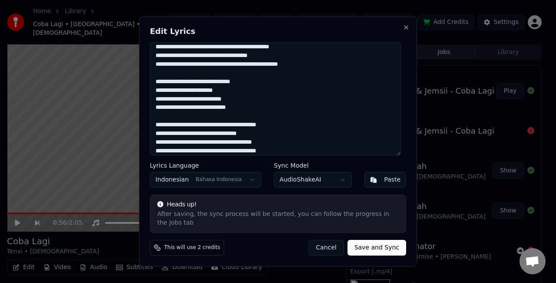
type textarea "**********"
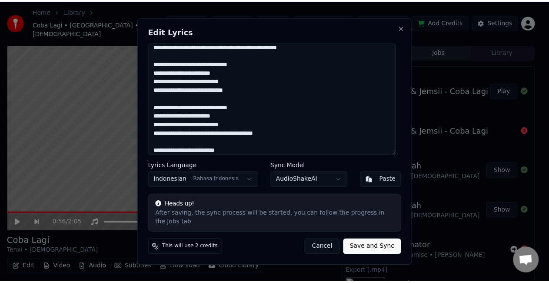
scroll to position [87, 0]
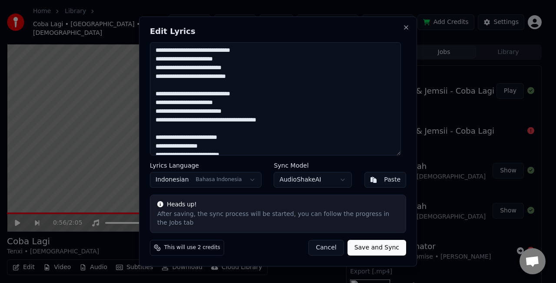
click at [377, 241] on button "Save and Sync" at bounding box center [377, 248] width 59 height 16
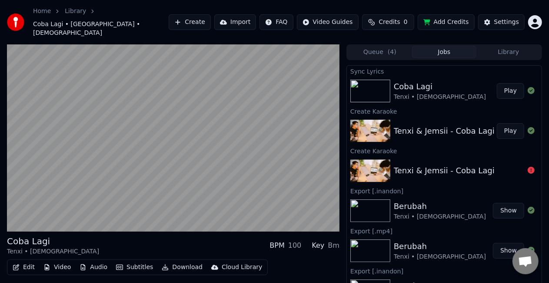
click at [509, 83] on button "Play" at bounding box center [510, 91] width 27 height 16
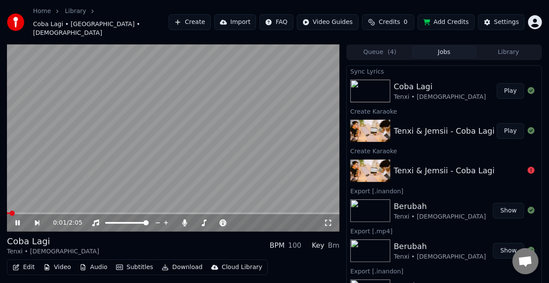
click at [70, 198] on video at bounding box center [173, 137] width 333 height 187
click at [98, 158] on video at bounding box center [173, 137] width 333 height 187
click at [328, 219] on icon at bounding box center [328, 222] width 9 height 7
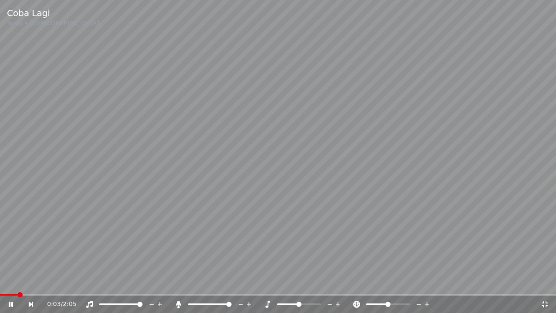
click at [150, 282] on span at bounding box center [278, 295] width 556 height 2
click at [214, 282] on span at bounding box center [201, 304] width 26 height 2
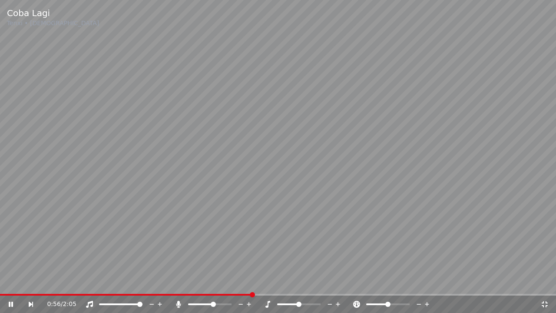
click at [546, 282] on icon at bounding box center [545, 304] width 9 height 7
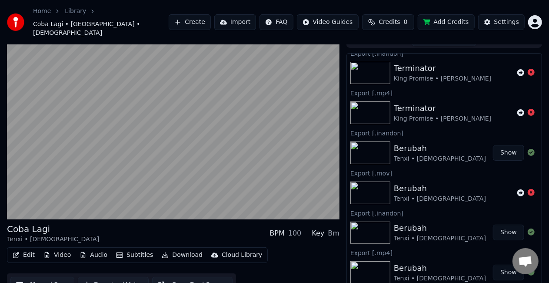
scroll to position [232, 0]
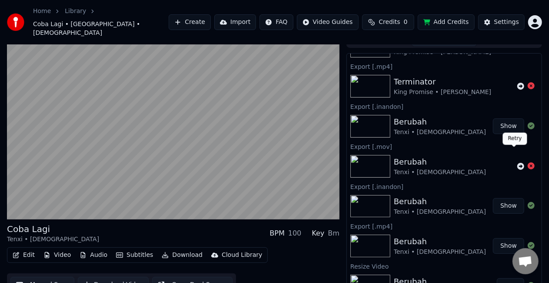
click at [517, 163] on icon at bounding box center [520, 166] width 7 height 7
click at [517, 162] on icon at bounding box center [520, 165] width 7 height 7
click at [517, 163] on icon at bounding box center [520, 166] width 7 height 7
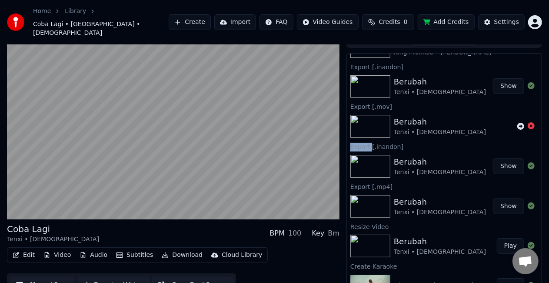
click at [517, 130] on icon at bounding box center [520, 126] width 7 height 7
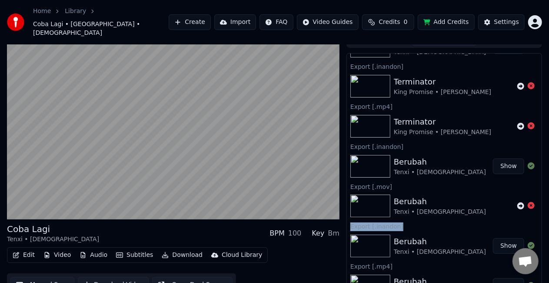
scroll to position [431, 0]
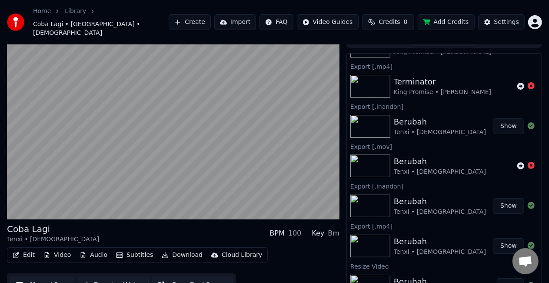
click at [483, 155] on div "Berubah Tenxi • Jemsii" at bounding box center [454, 165] width 120 height 21
click at [517, 162] on icon at bounding box center [520, 165] width 7 height 7
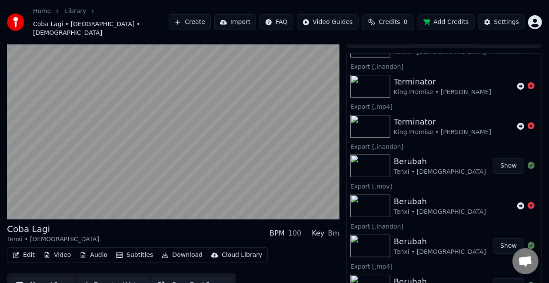
scroll to position [471, 0]
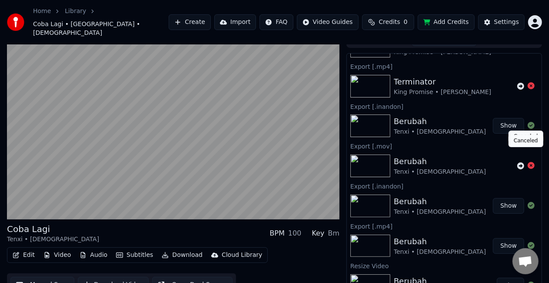
click at [528, 162] on icon at bounding box center [531, 165] width 7 height 7
click at [517, 162] on icon at bounding box center [520, 165] width 7 height 7
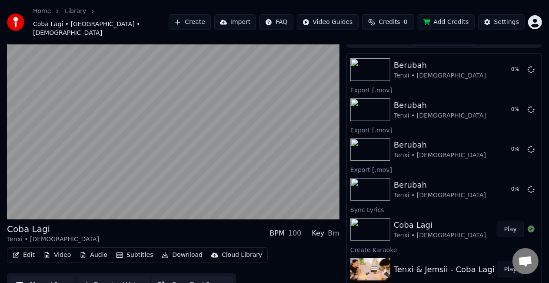
scroll to position [0, 0]
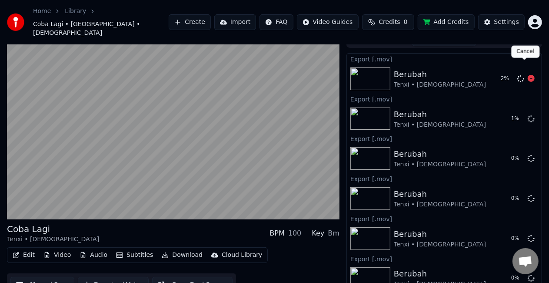
click at [528, 75] on icon at bounding box center [531, 78] width 7 height 7
click at [528, 115] on icon at bounding box center [531, 118] width 7 height 7
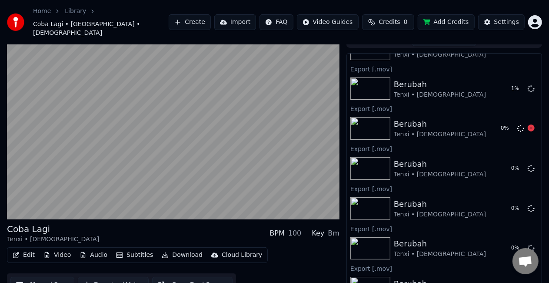
scroll to position [43, 0]
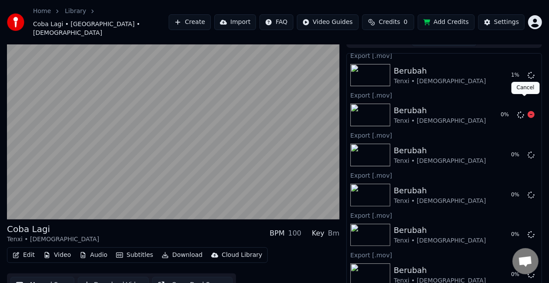
click at [528, 111] on icon at bounding box center [531, 114] width 7 height 7
click at [528, 151] on icon at bounding box center [531, 154] width 7 height 7
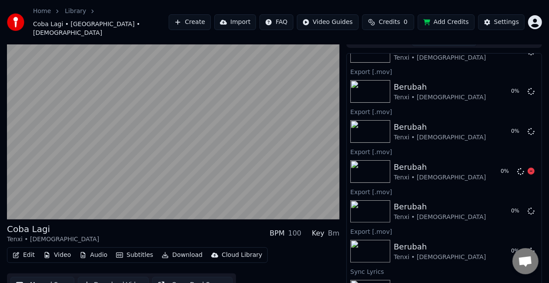
scroll to position [0, 0]
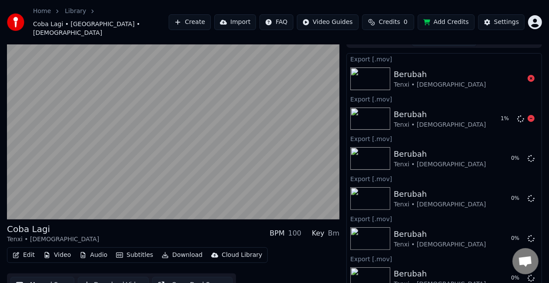
click at [528, 115] on icon at bounding box center [531, 118] width 7 height 7
click at [528, 154] on icon at bounding box center [531, 157] width 7 height 7
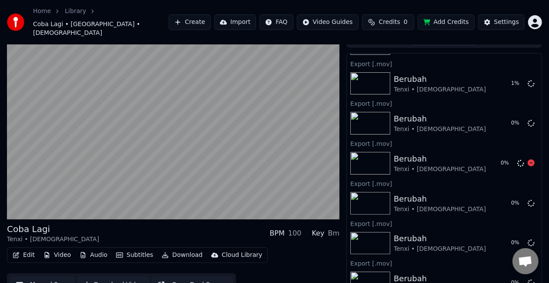
scroll to position [43, 0]
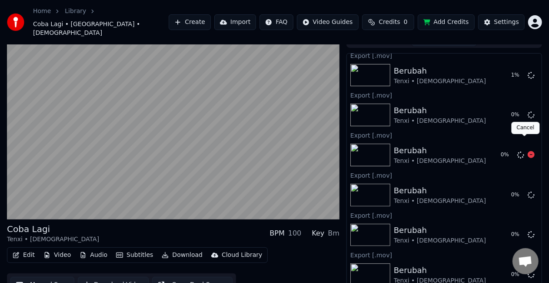
click at [528, 151] on icon at bounding box center [531, 154] width 7 height 7
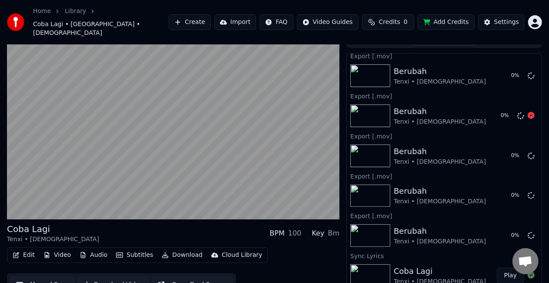
scroll to position [87, 0]
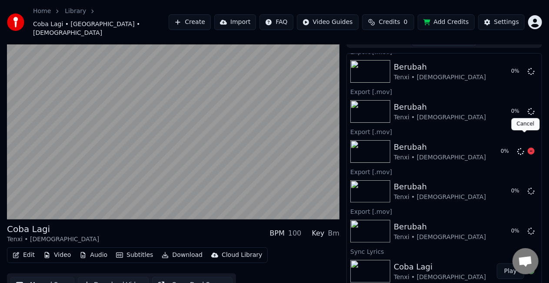
click at [528, 147] on icon at bounding box center [531, 150] width 7 height 7
click at [528, 187] on icon at bounding box center [531, 190] width 7 height 7
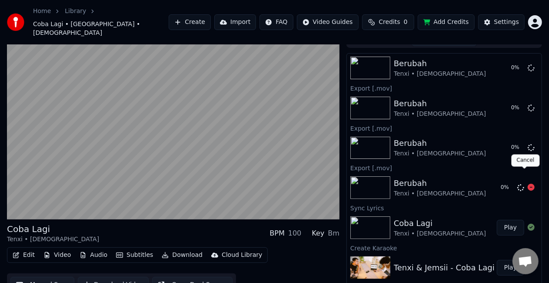
click at [528, 183] on icon at bounding box center [531, 186] width 7 height 7
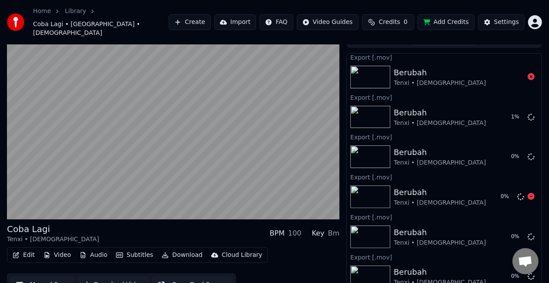
scroll to position [0, 0]
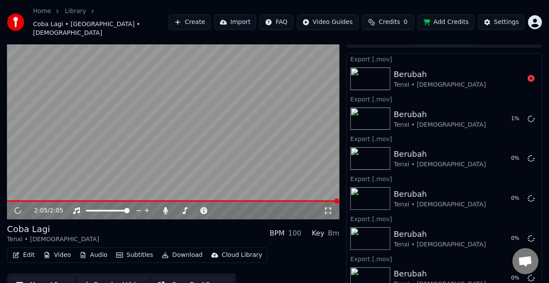
click at [539, 19] on html "Home Library Coba Lagi • Tenxi • Jemsii Create Import FAQ Video Guides Credits …" at bounding box center [274, 129] width 549 height 283
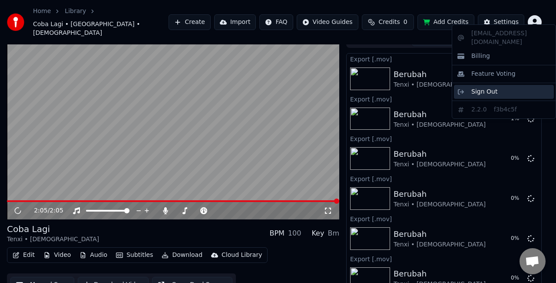
click at [489, 87] on span "Sign Out" at bounding box center [485, 91] width 26 height 9
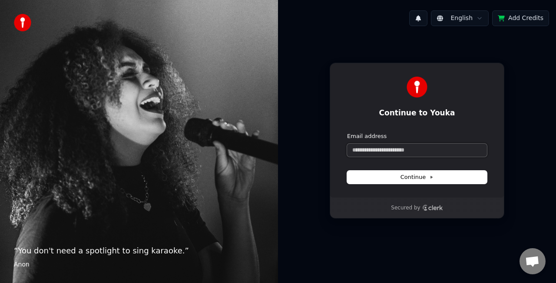
click at [428, 153] on input "Email address" at bounding box center [417, 149] width 140 height 13
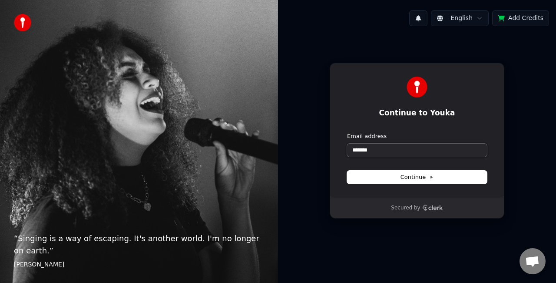
type input "*******"
